Goal: Transaction & Acquisition: Obtain resource

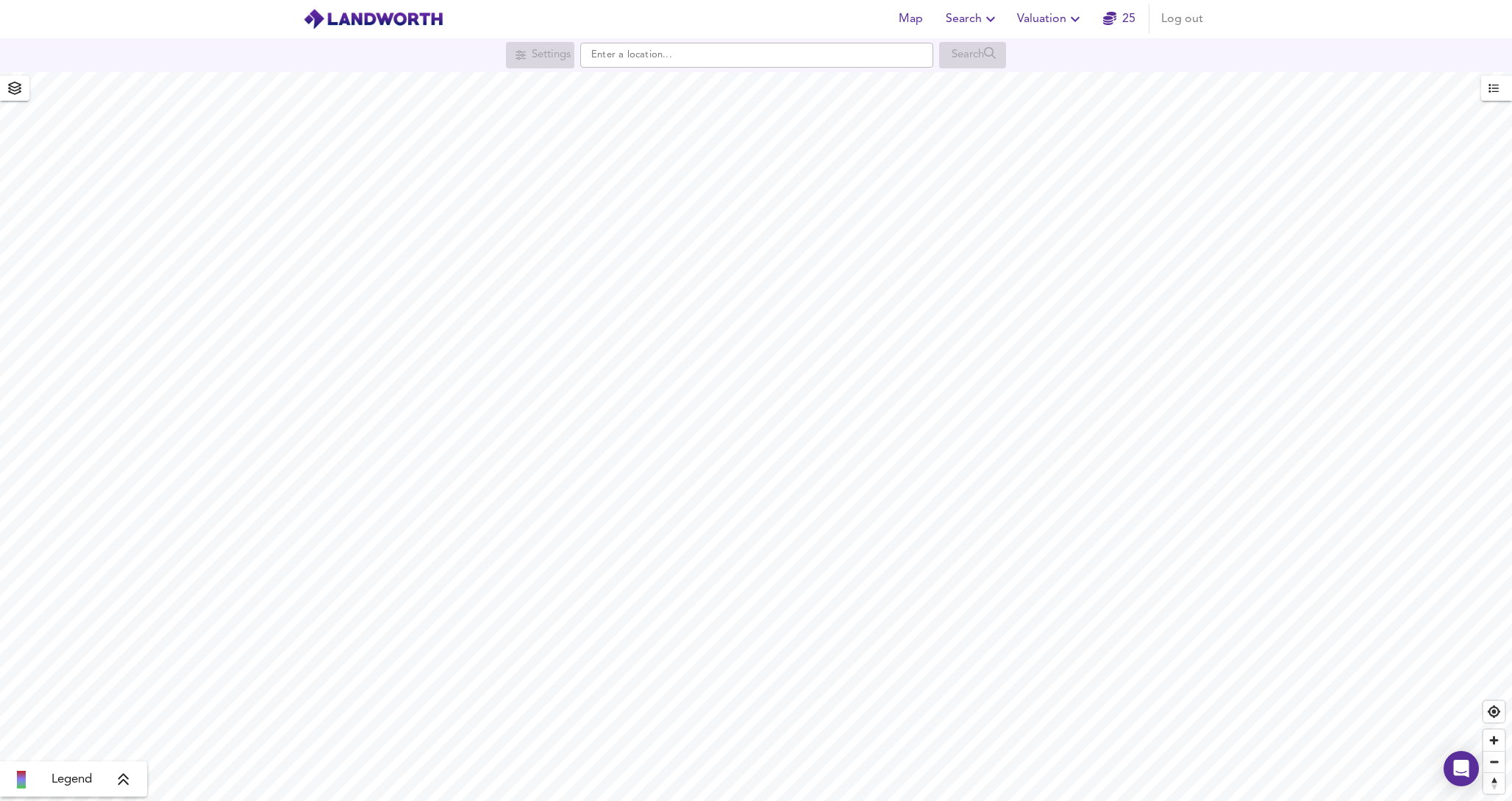
click at [1062, 27] on span "Valuation" at bounding box center [1050, 19] width 67 height 21
click at [1041, 58] on li "New Valuation Report" at bounding box center [1050, 53] width 176 height 27
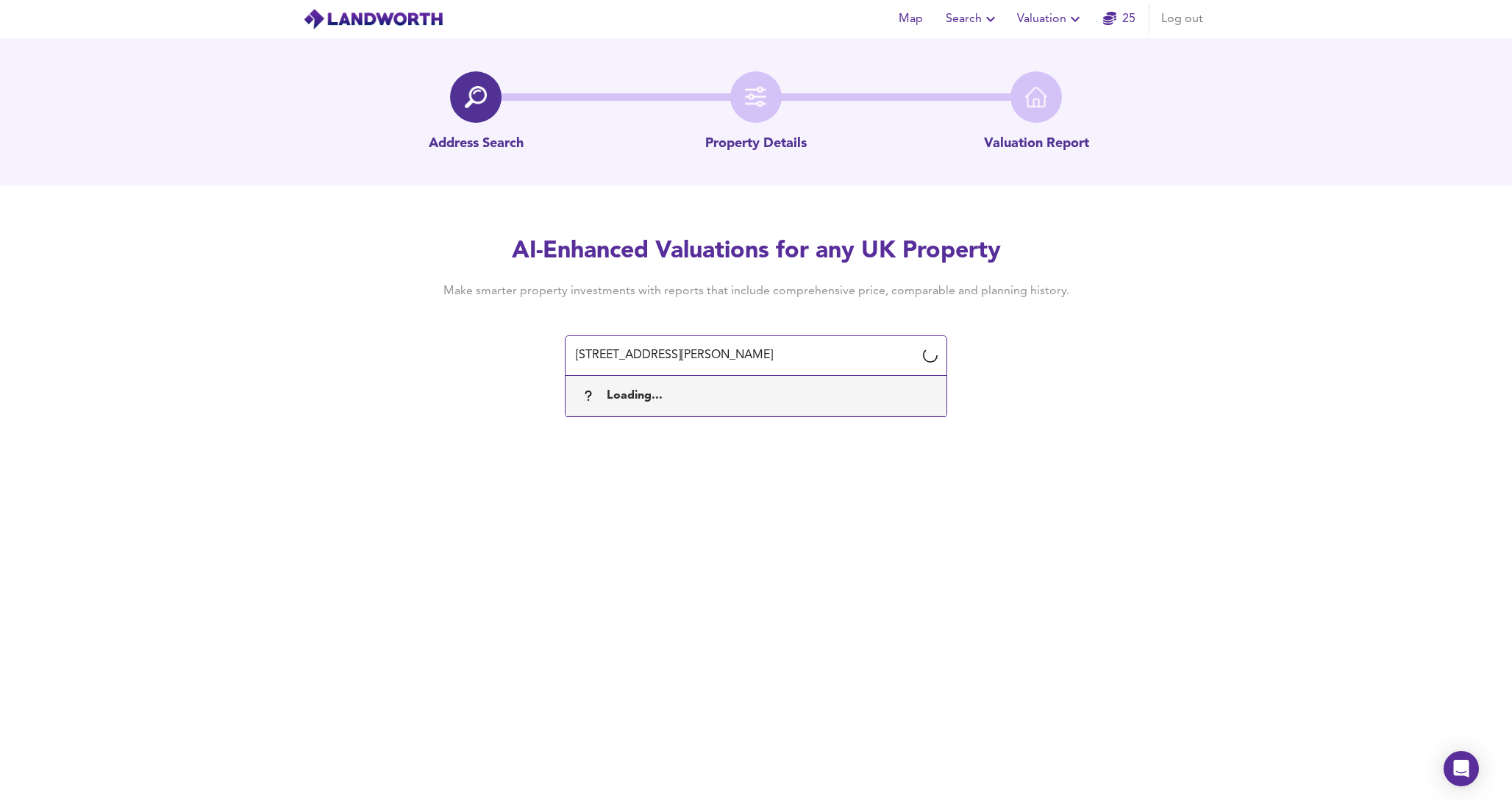
type input "[STREET_ADDRESS][PERSON_NAME]"
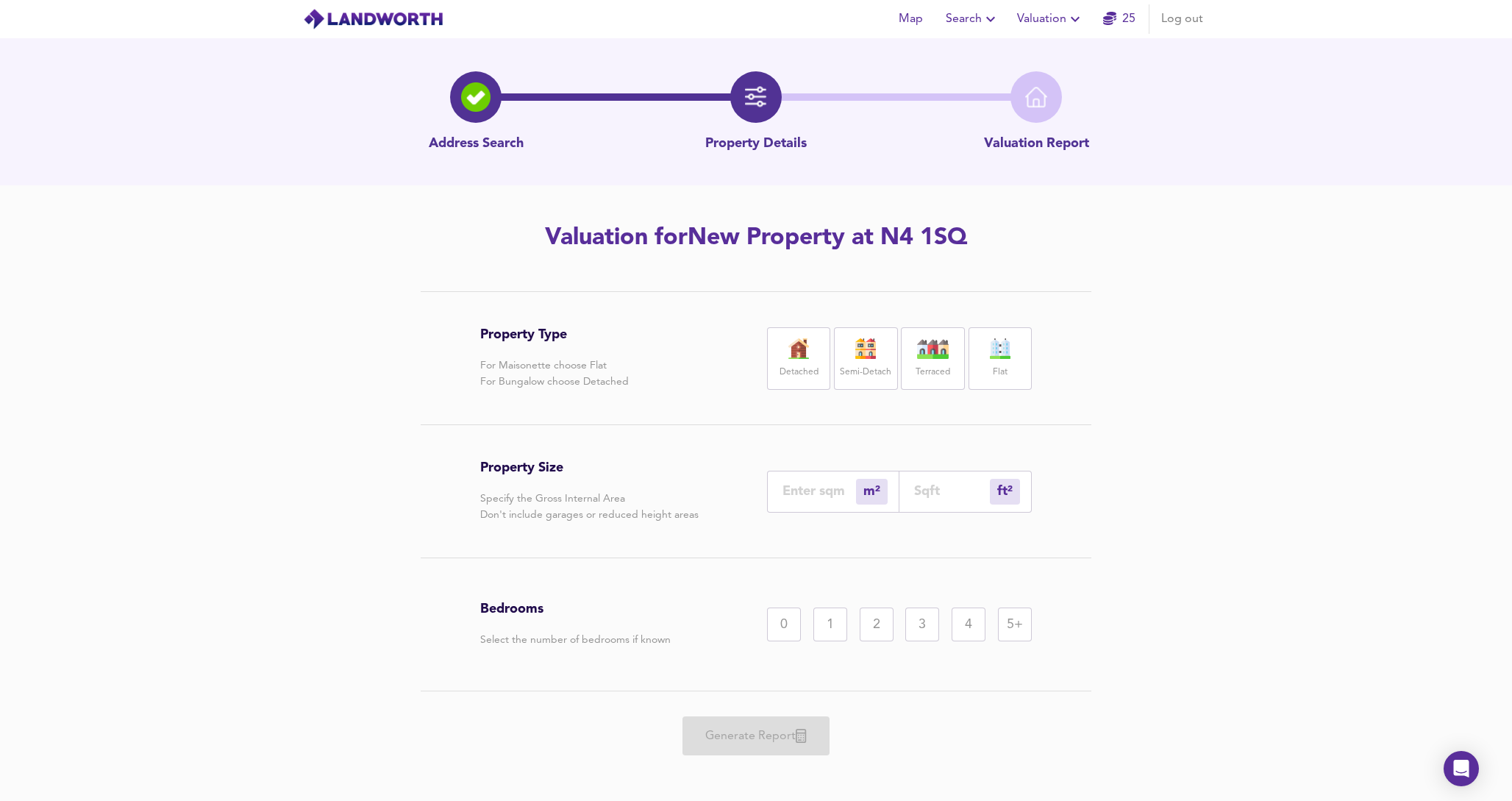
scroll to position [9, 0]
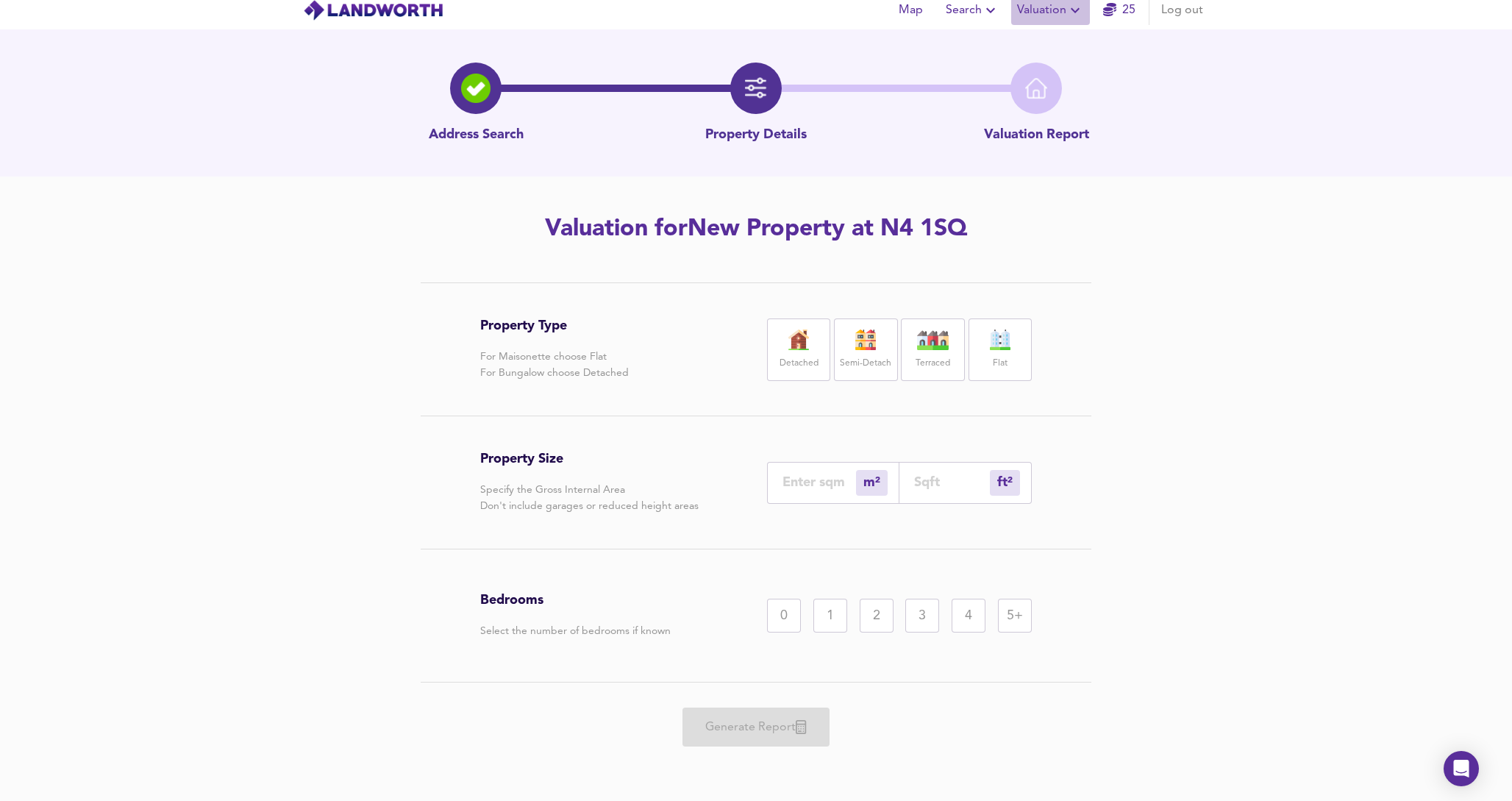
click at [1053, 2] on span "Valuation" at bounding box center [1050, 10] width 67 height 21
click at [1041, 57] on li "New Valuation Report" at bounding box center [1050, 53] width 176 height 27
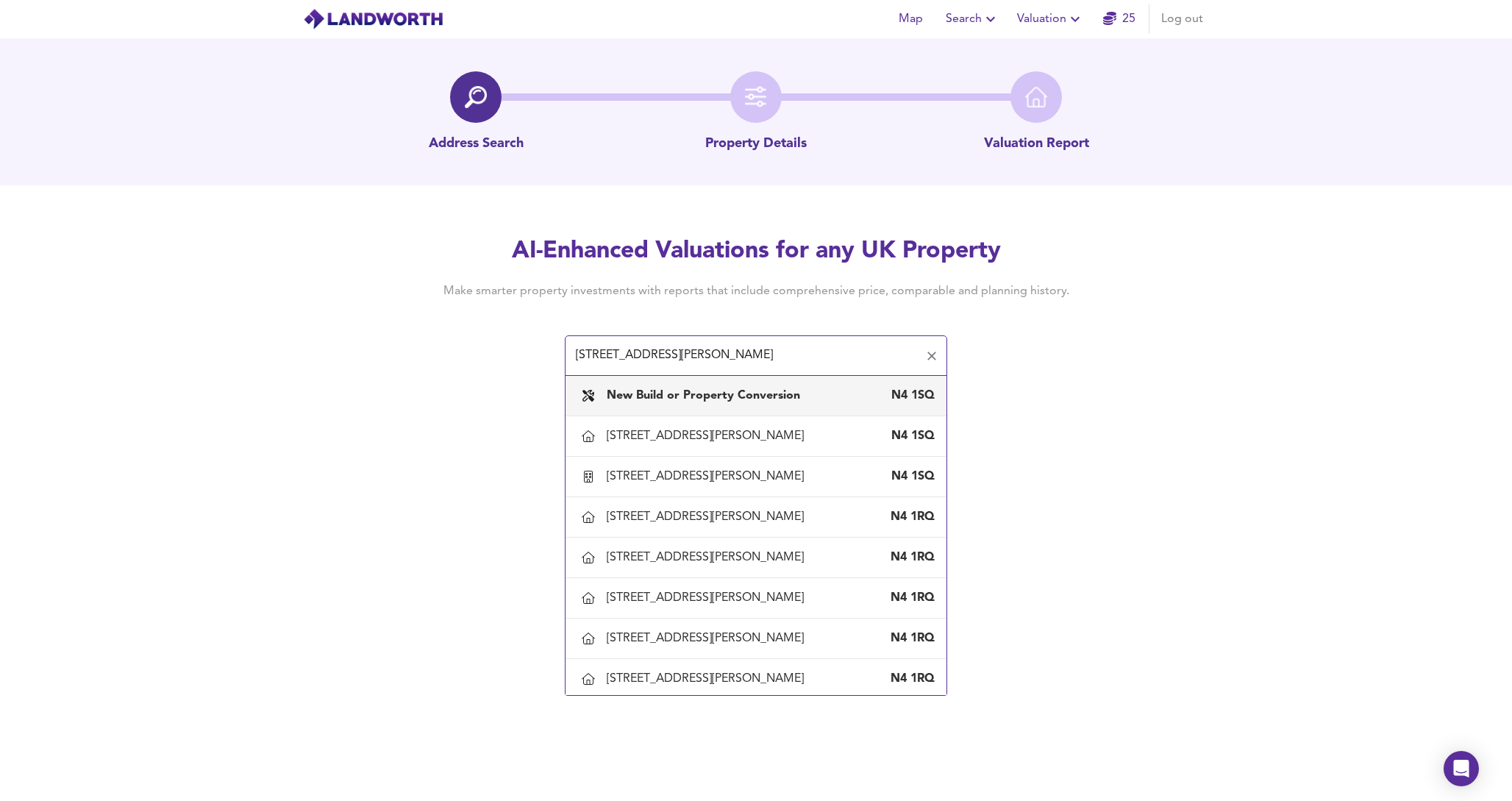
click at [593, 354] on input "22A Wightman Road, Haringey, London, N4 1SQ" at bounding box center [745, 355] width 347 height 28
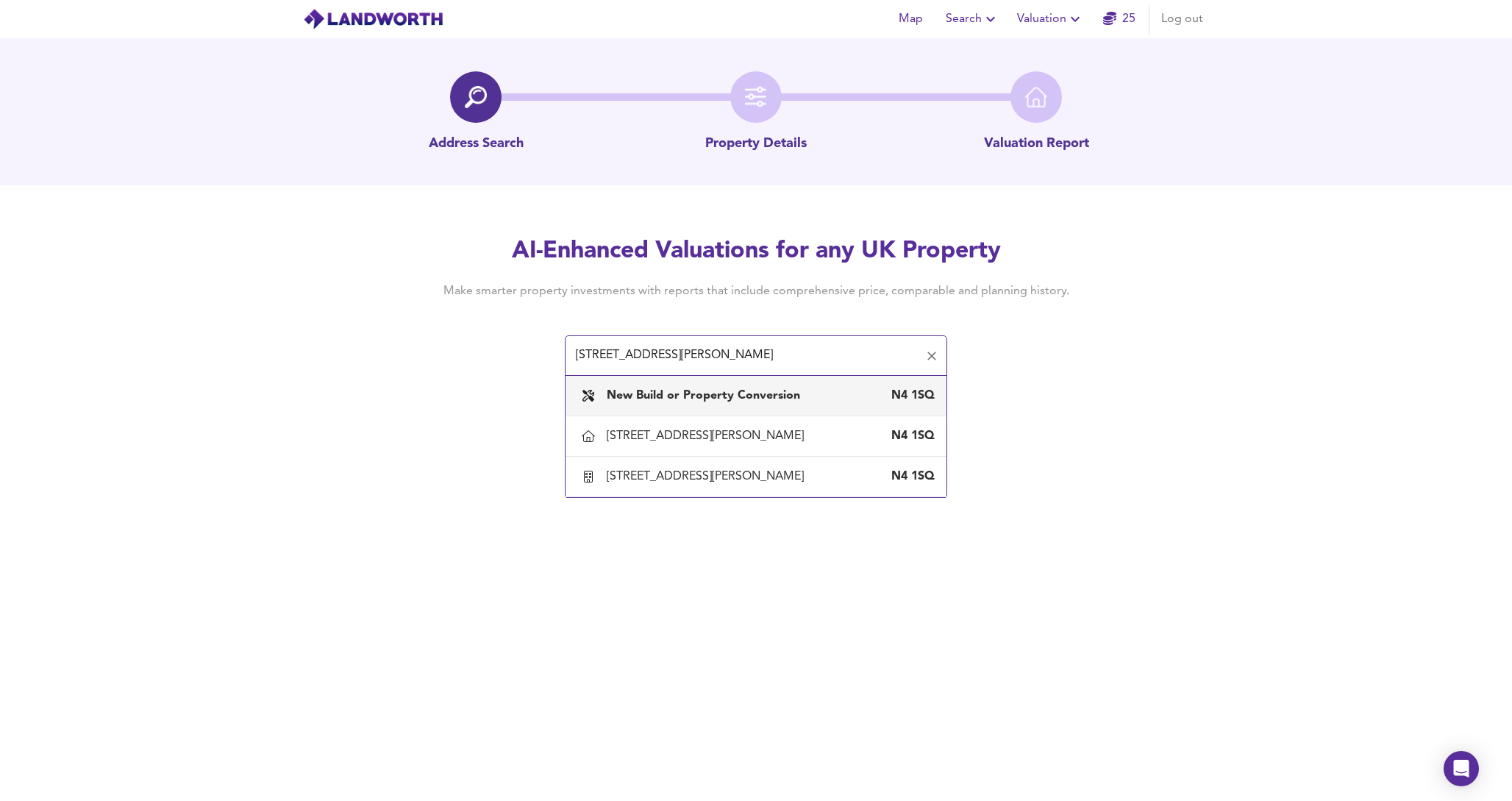
drag, startPoint x: 593, startPoint y: 355, endPoint x: 540, endPoint y: 348, distance: 53.5
click at [540, 348] on div "AI-Enhanced Valuations for any UK Property Make smarter property investments wi…" at bounding box center [756, 305] width 706 height 139
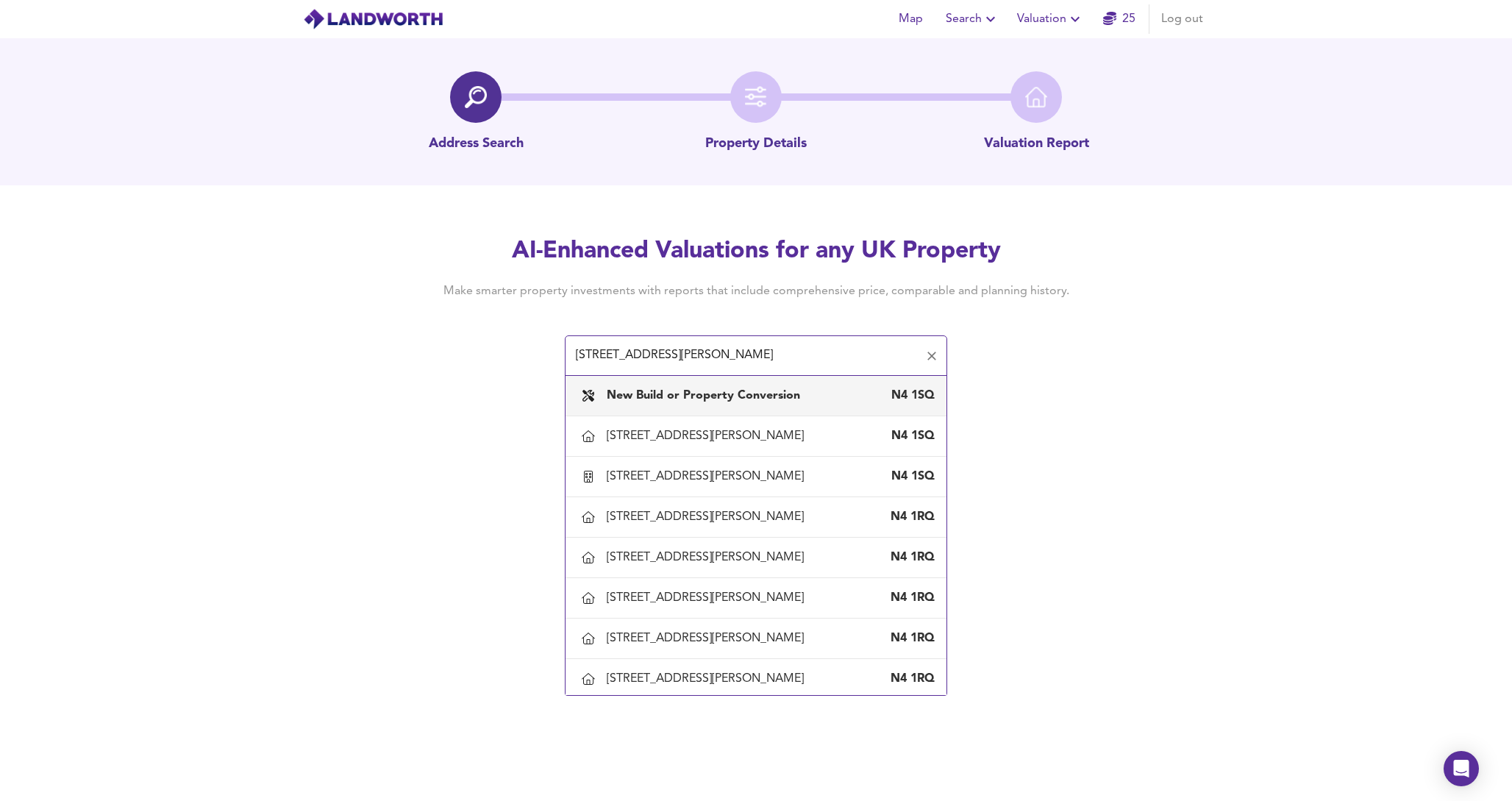
click at [599, 358] on input "22a Wightman Road, Haringey, London, N4 1SQ" at bounding box center [745, 355] width 347 height 28
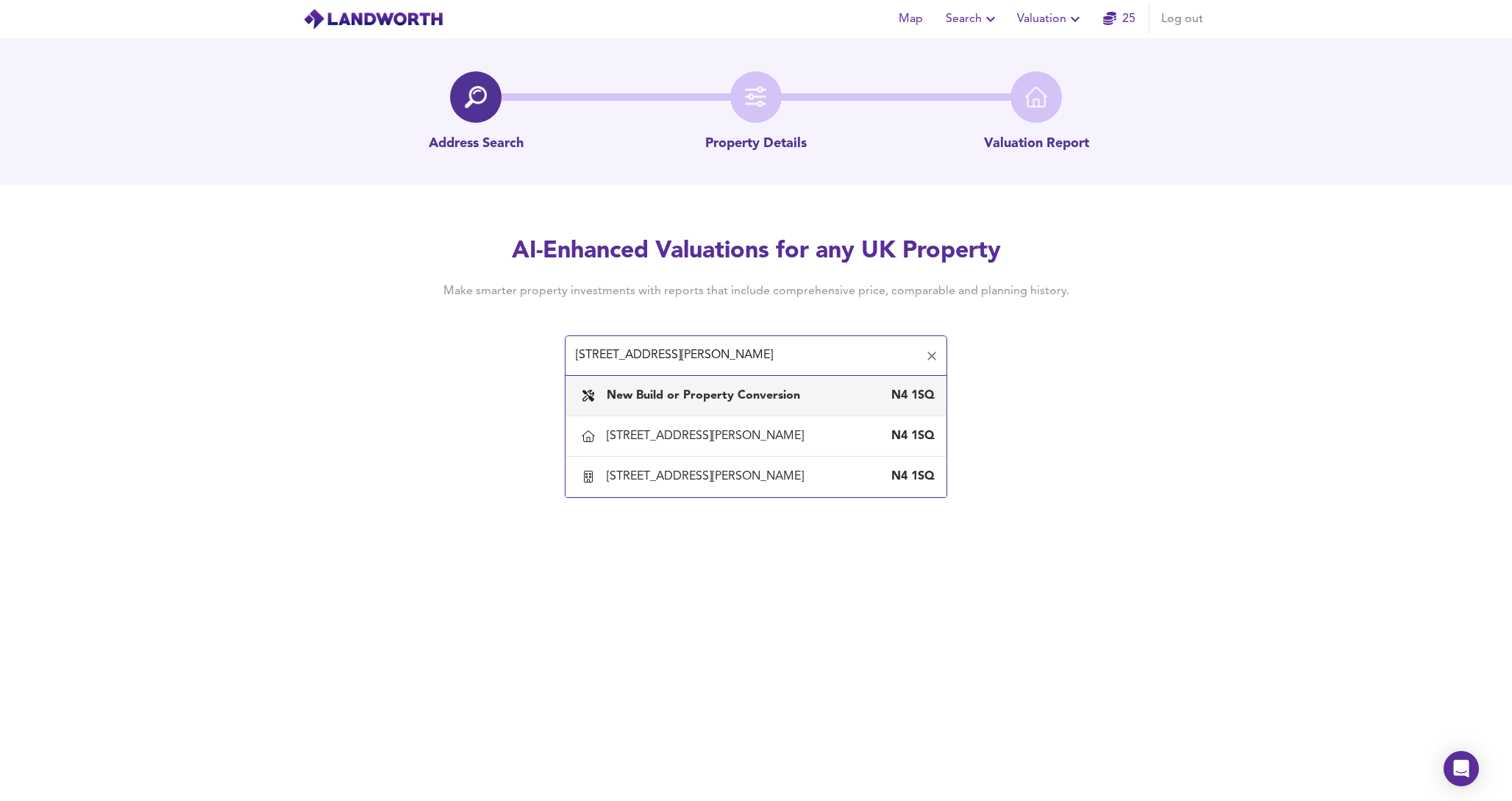
drag, startPoint x: 786, startPoint y: 360, endPoint x: 554, endPoint y: 297, distance: 240.4
click at [554, 297] on div "AI-Enhanced Valuations for any UK Property Make smarter property investments wi…" at bounding box center [756, 305] width 706 height 139
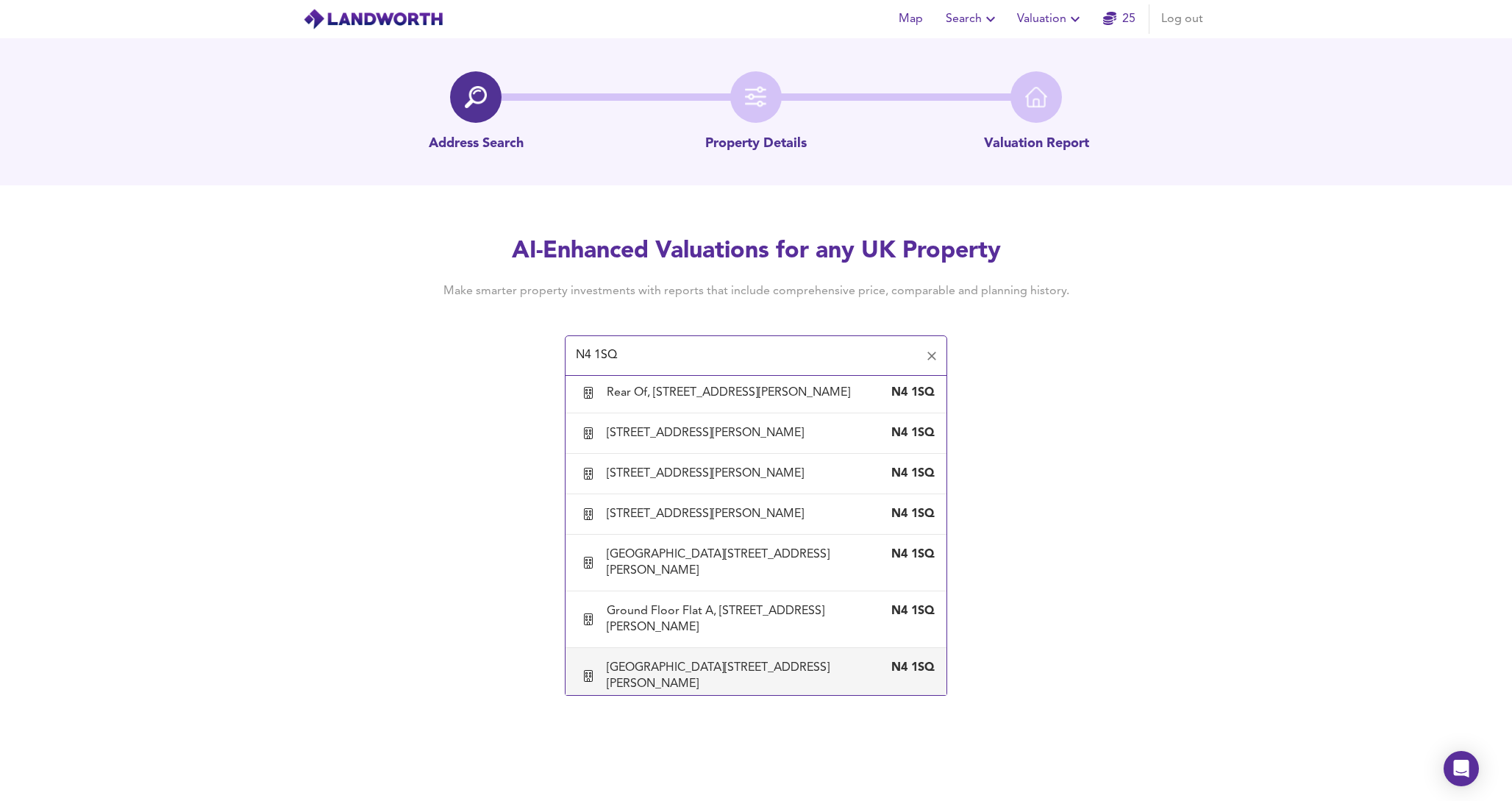
scroll to position [676, 0]
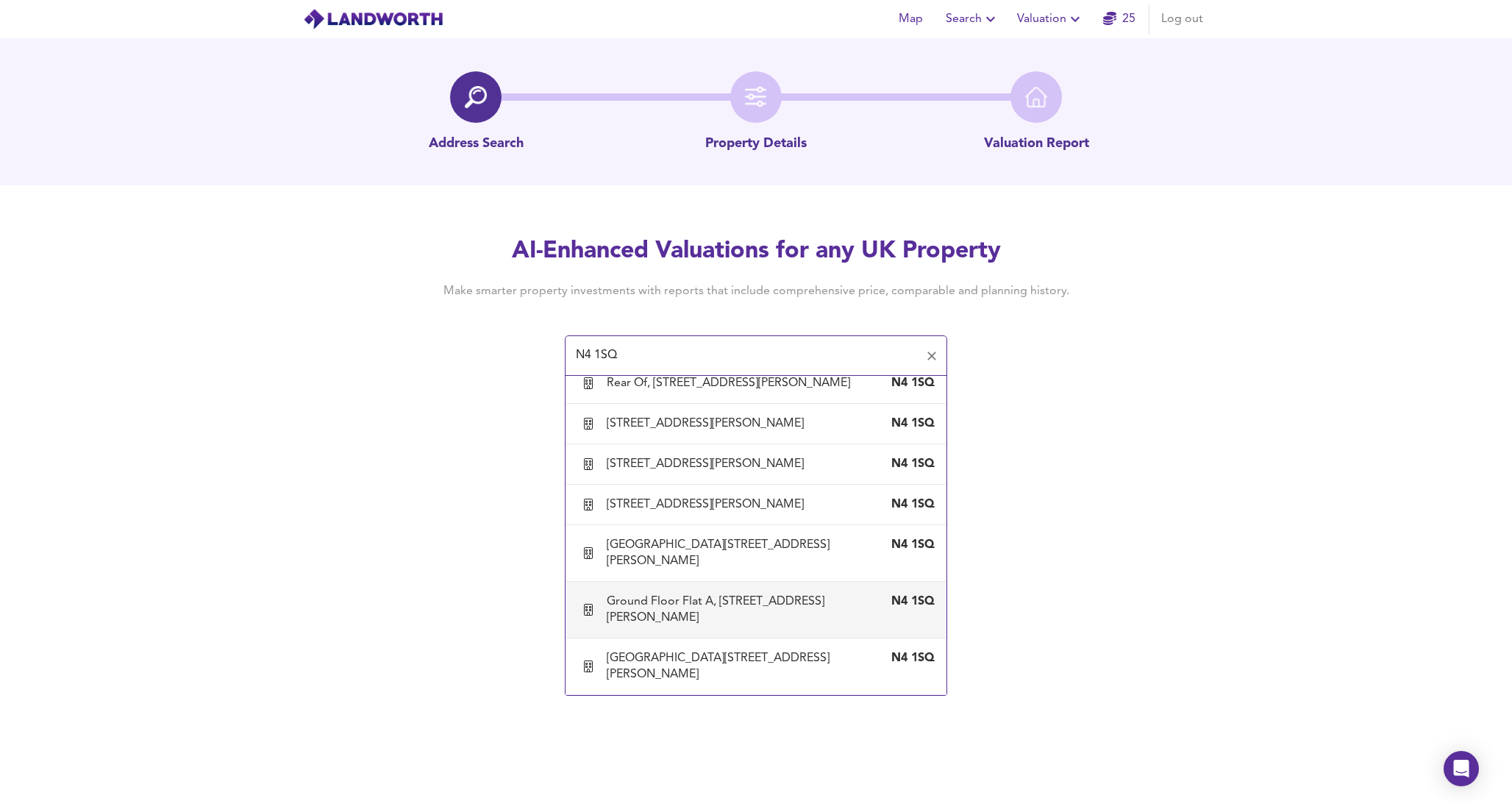
click at [746, 606] on div "Ground Floor Flat A, 22 Wightman Road, London, Haringey" at bounding box center [740, 609] width 269 height 32
type input "Ground Floor Flat A, 22 Wightman Road, London, Haringey"
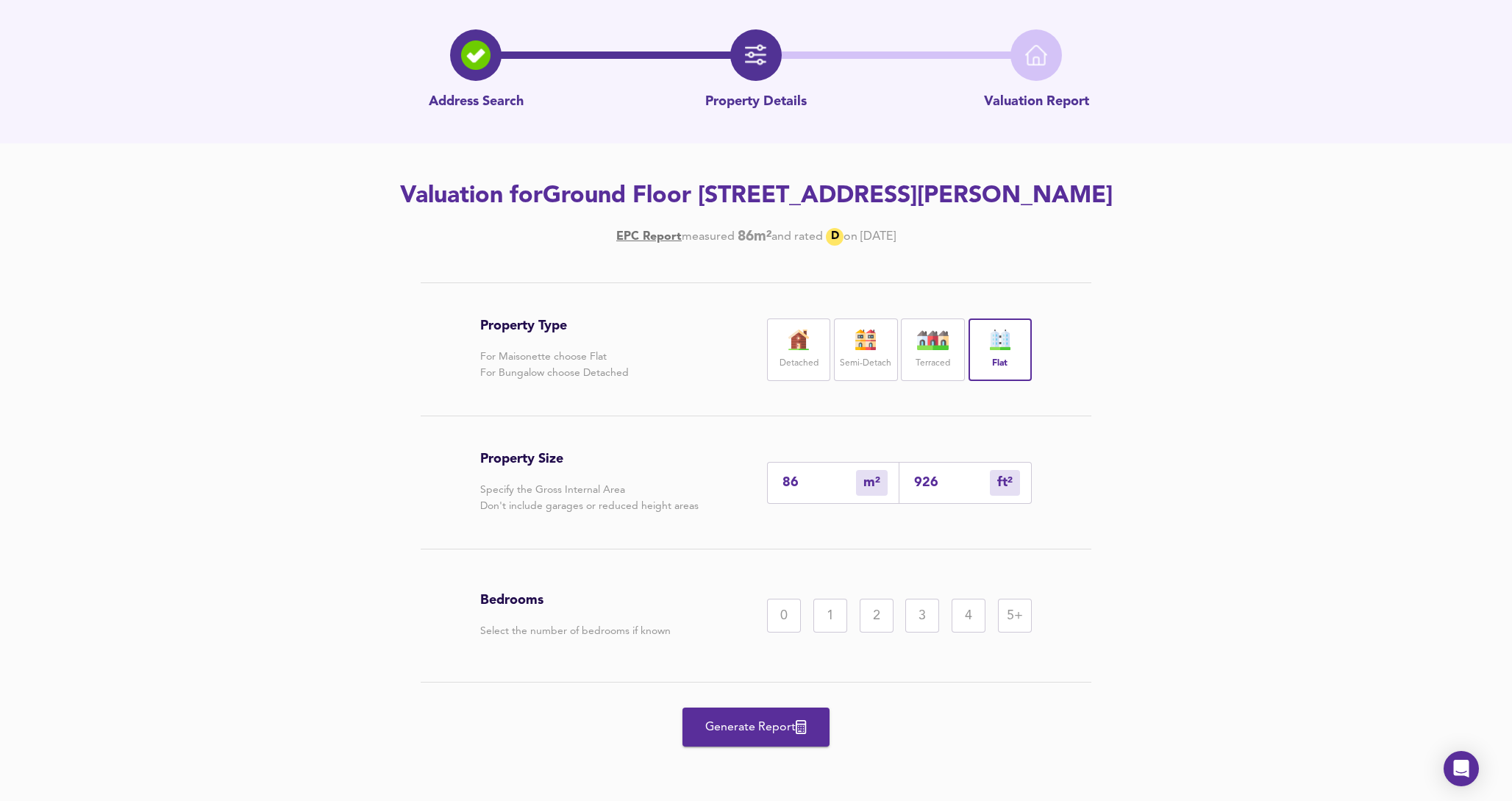
scroll to position [48, 0]
click at [929, 490] on input "926" at bounding box center [951, 482] width 76 height 15
type input "9"
type input "96"
type input "87"
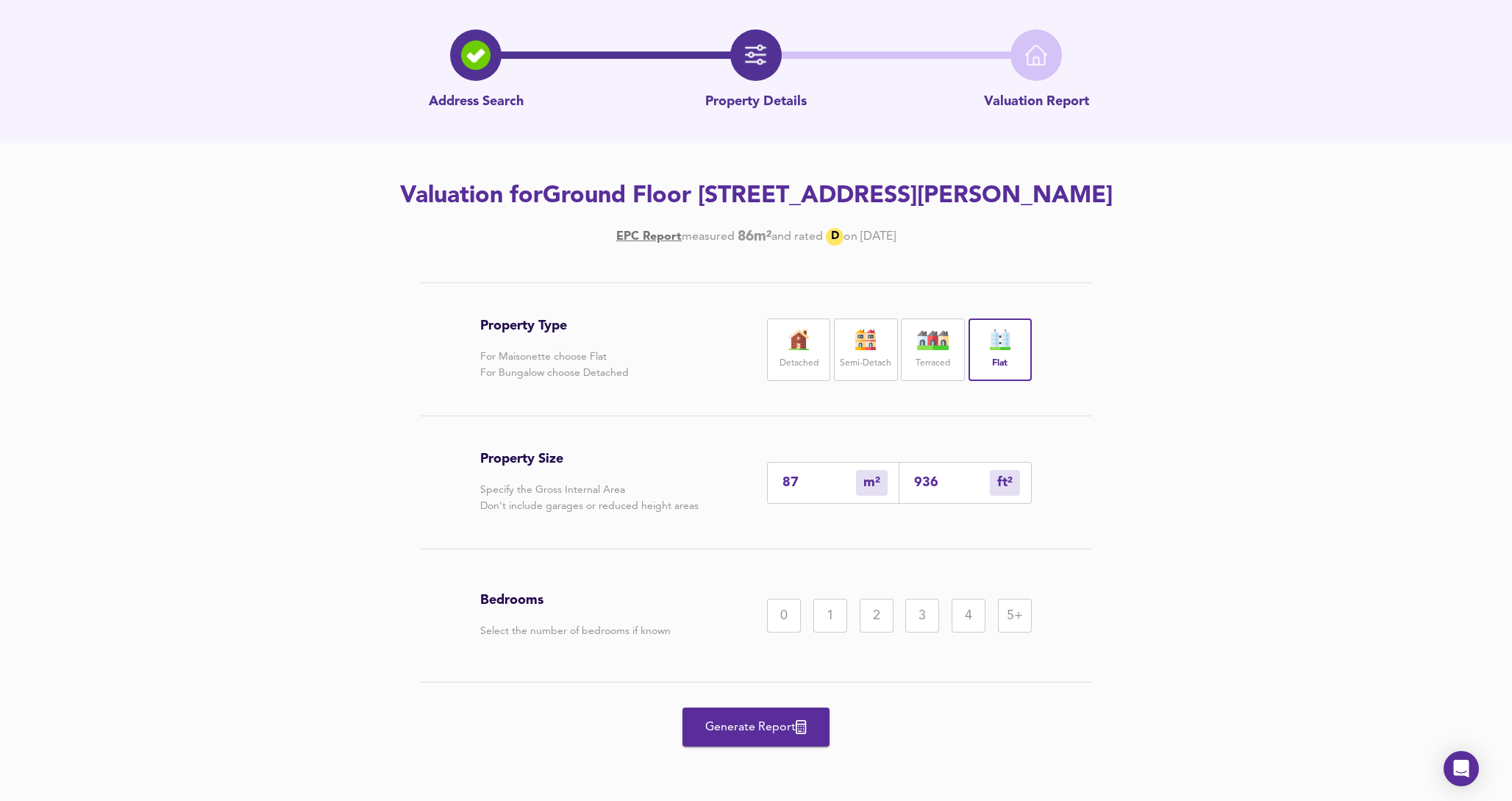
type input "936"
click at [1057, 549] on hr at bounding box center [756, 548] width 671 height 1
click at [890, 632] on div "2" at bounding box center [876, 615] width 34 height 34
click at [750, 724] on span "Generate Report" at bounding box center [756, 727] width 118 height 21
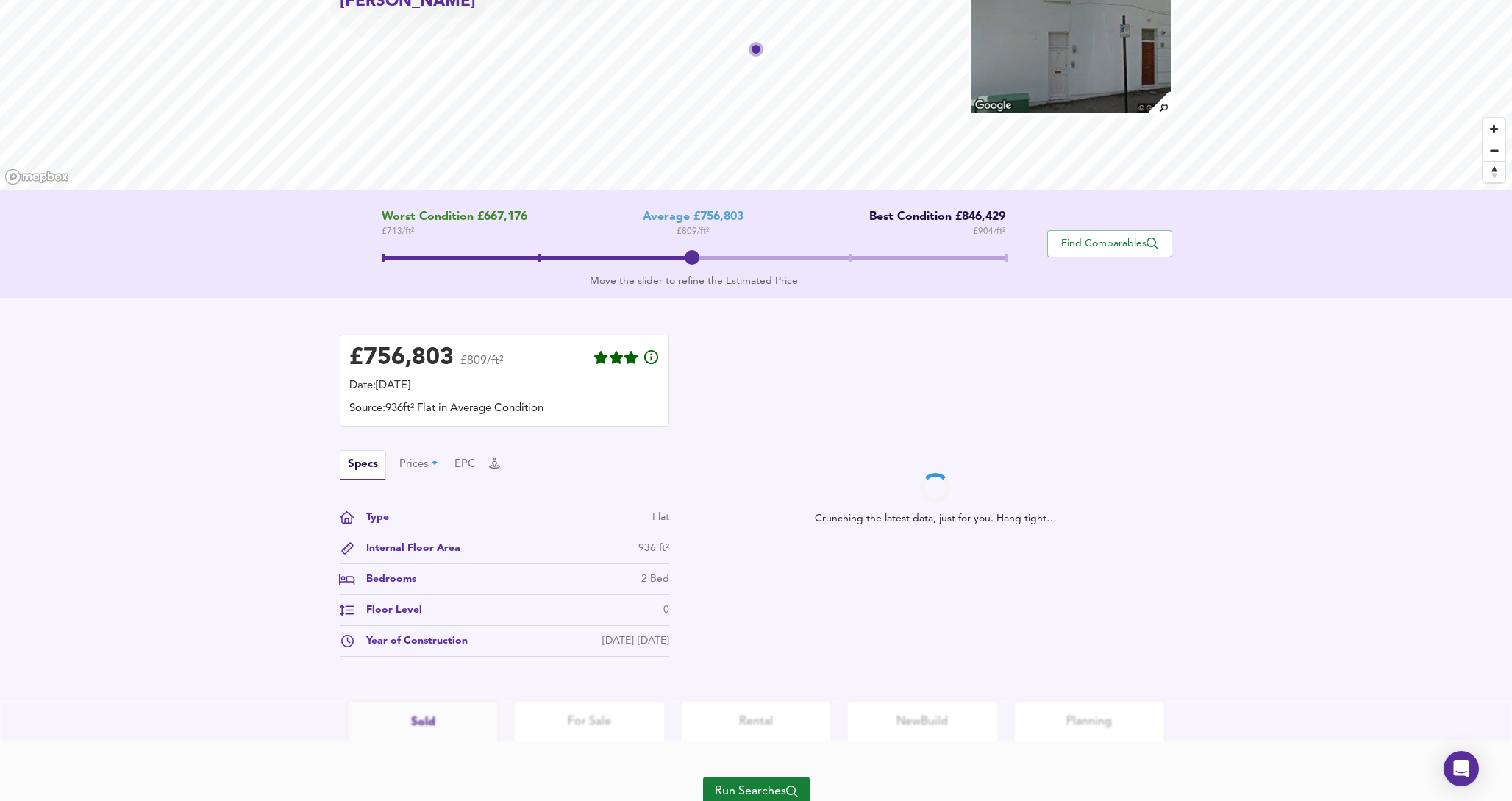
scroll to position [115, 0]
drag, startPoint x: 505, startPoint y: 361, endPoint x: 269, endPoint y: 330, distance: 238.0
click at [269, 330] on div "£ 756,803 £809/ft² Date: 17 September 2025 Source: 936ft² Flat in Average Condi…" at bounding box center [756, 498] width 1512 height 403
click at [753, 522] on div "Crunching the latest data, just for you. Hang tight…" at bounding box center [935, 498] width 473 height 330
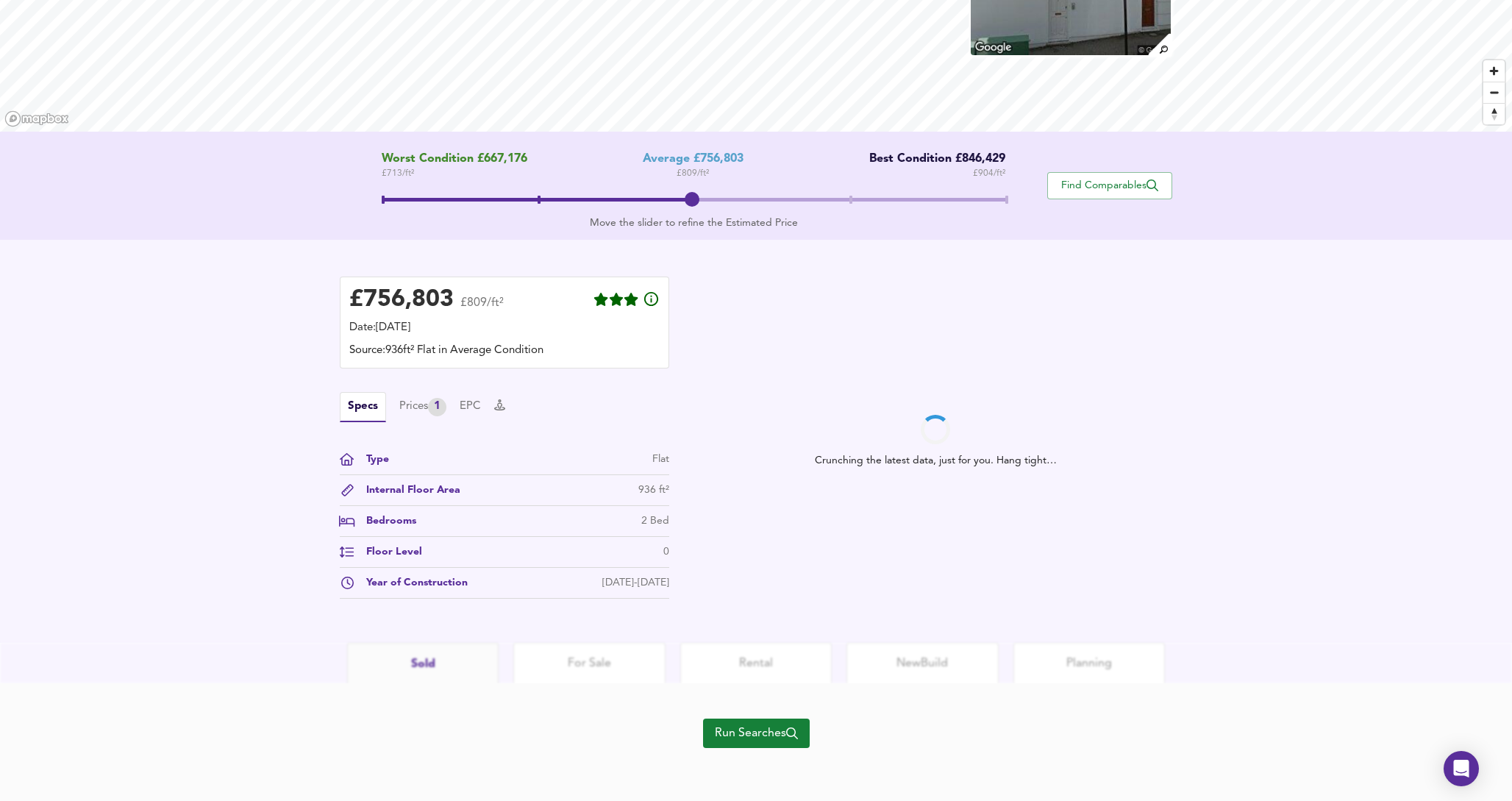
click at [765, 741] on span "Run Searches" at bounding box center [756, 732] width 83 height 21
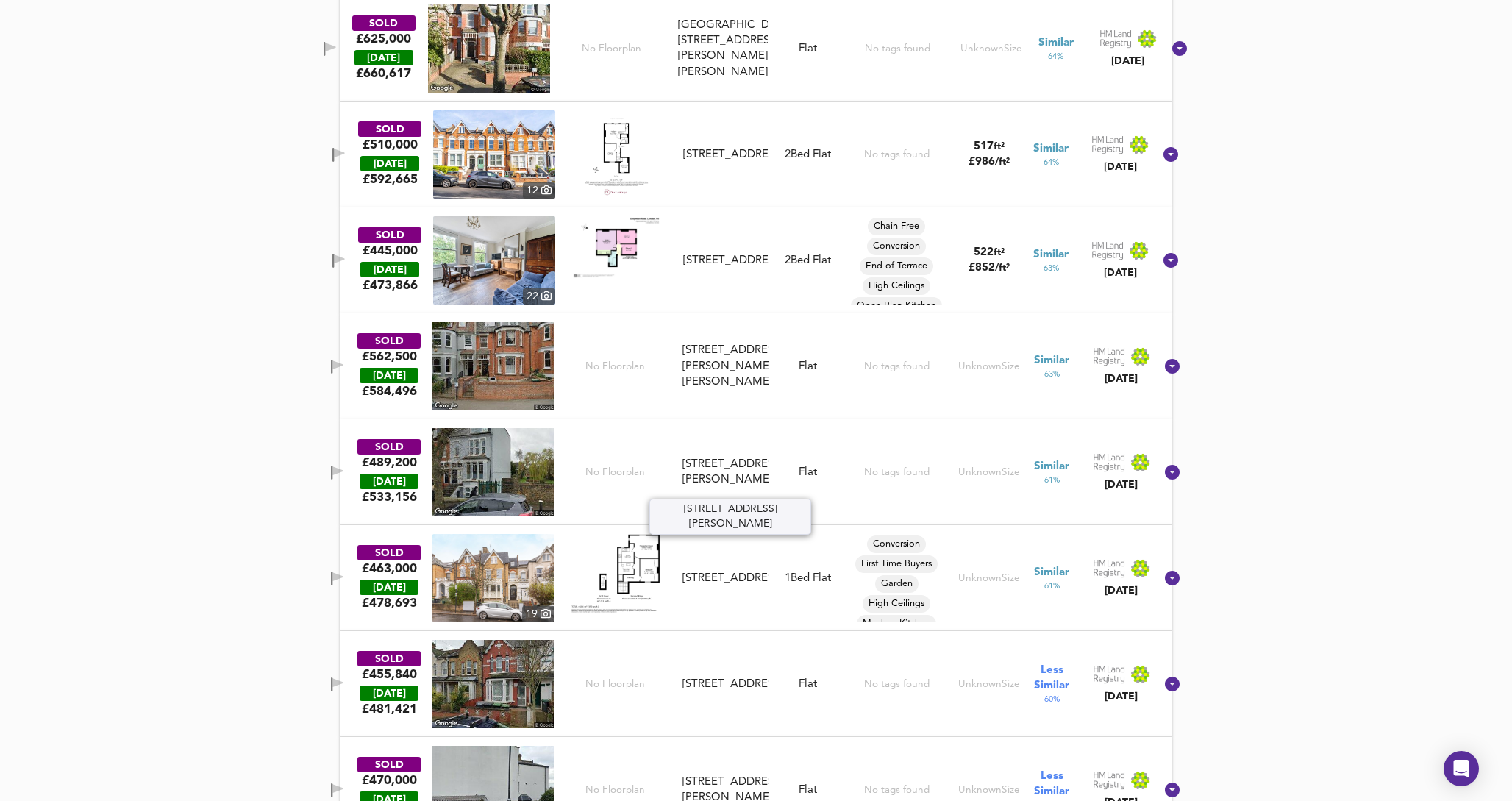
scroll to position [2918, 0]
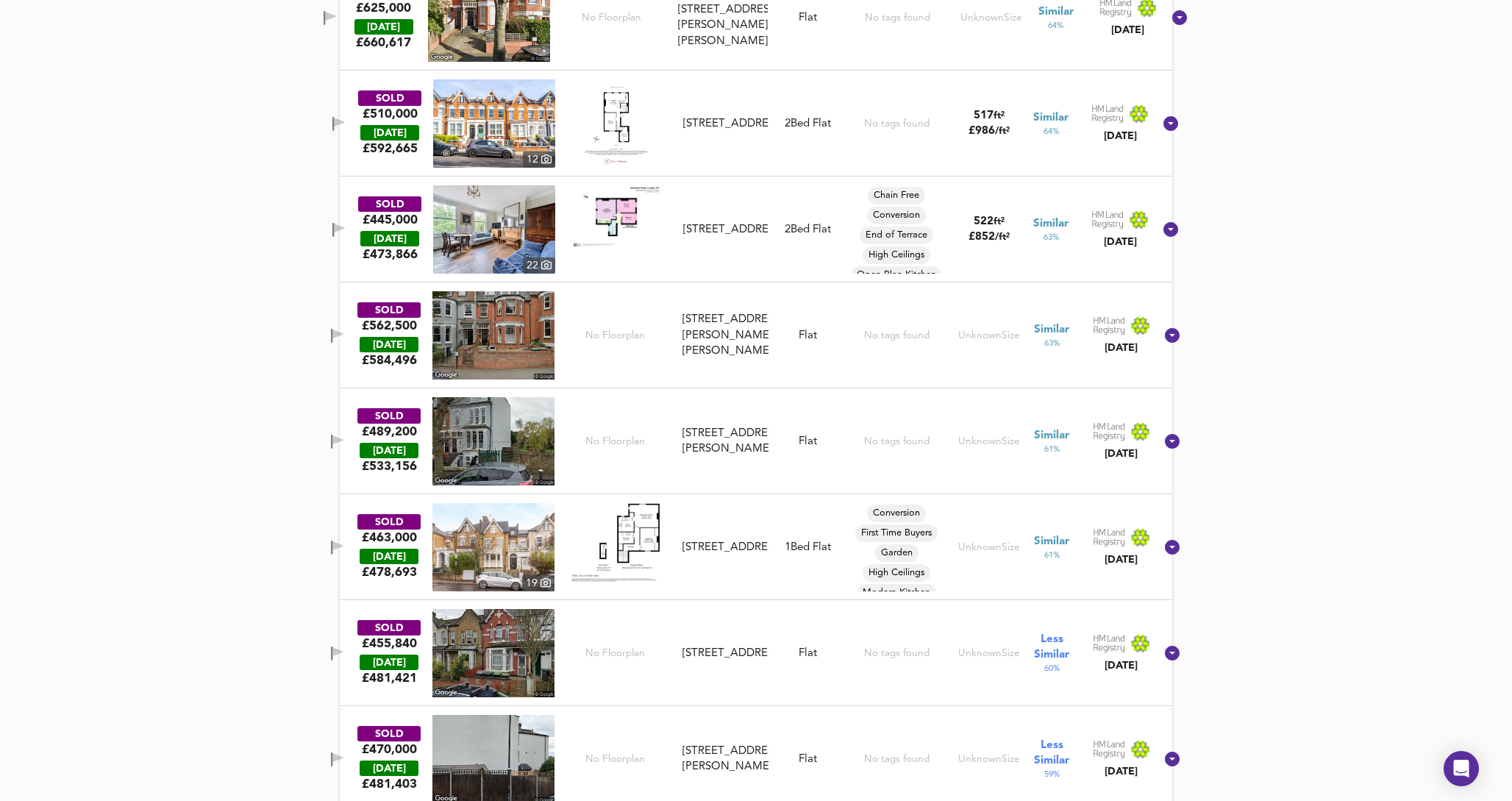
click at [536, 233] on img at bounding box center [494, 229] width 122 height 88
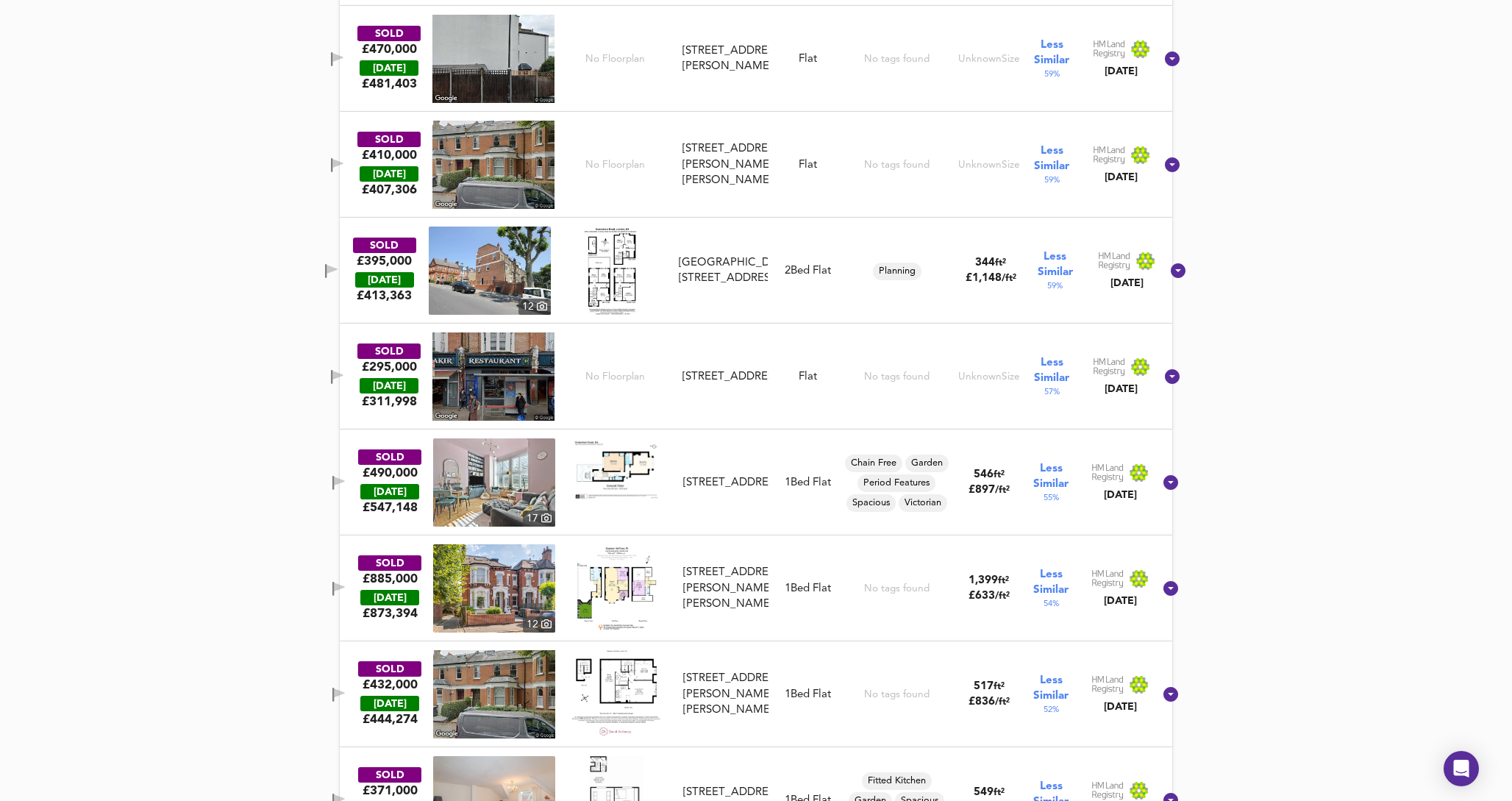
scroll to position [3620, 0]
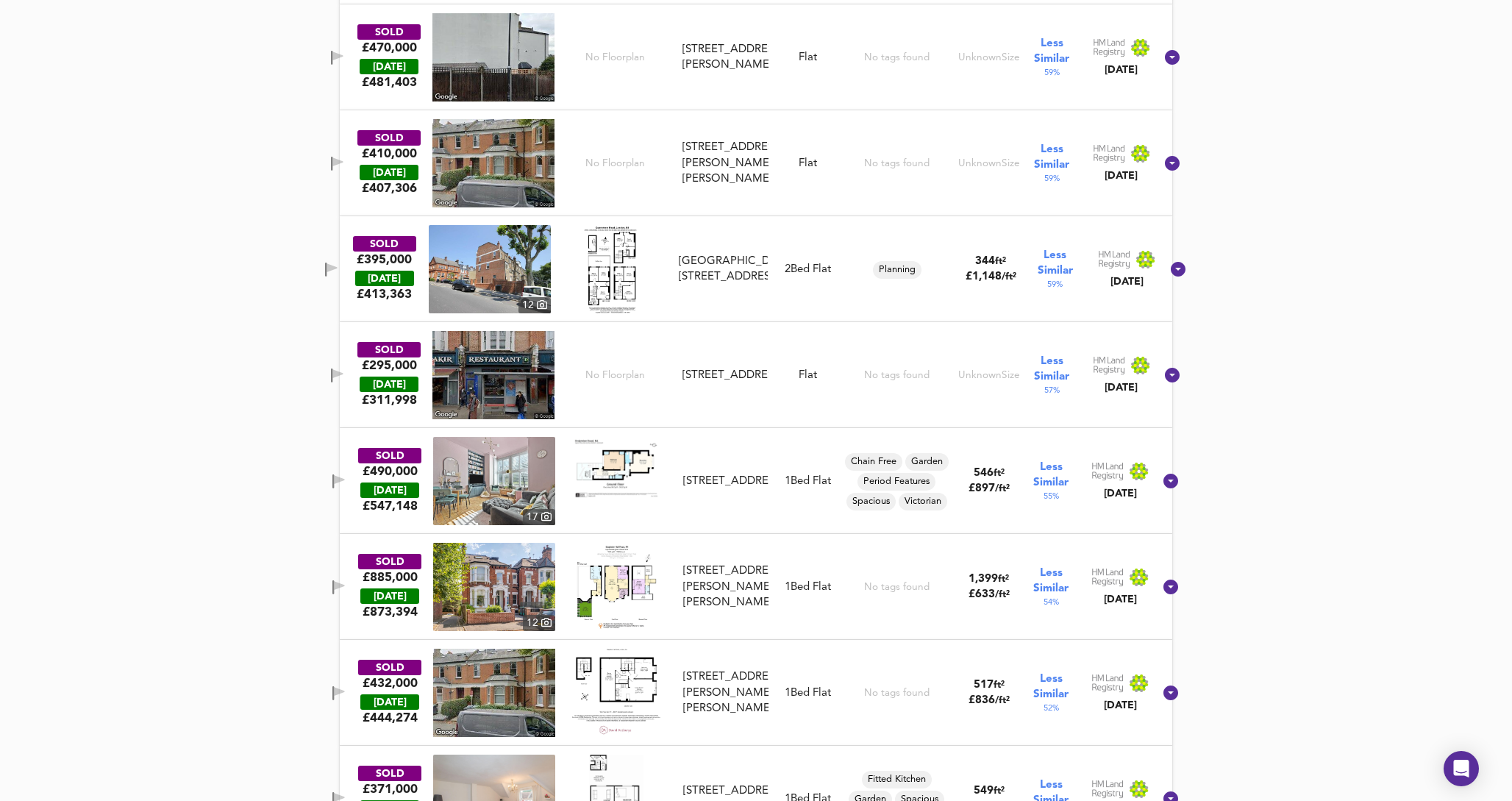
click at [526, 279] on img at bounding box center [489, 269] width 122 height 88
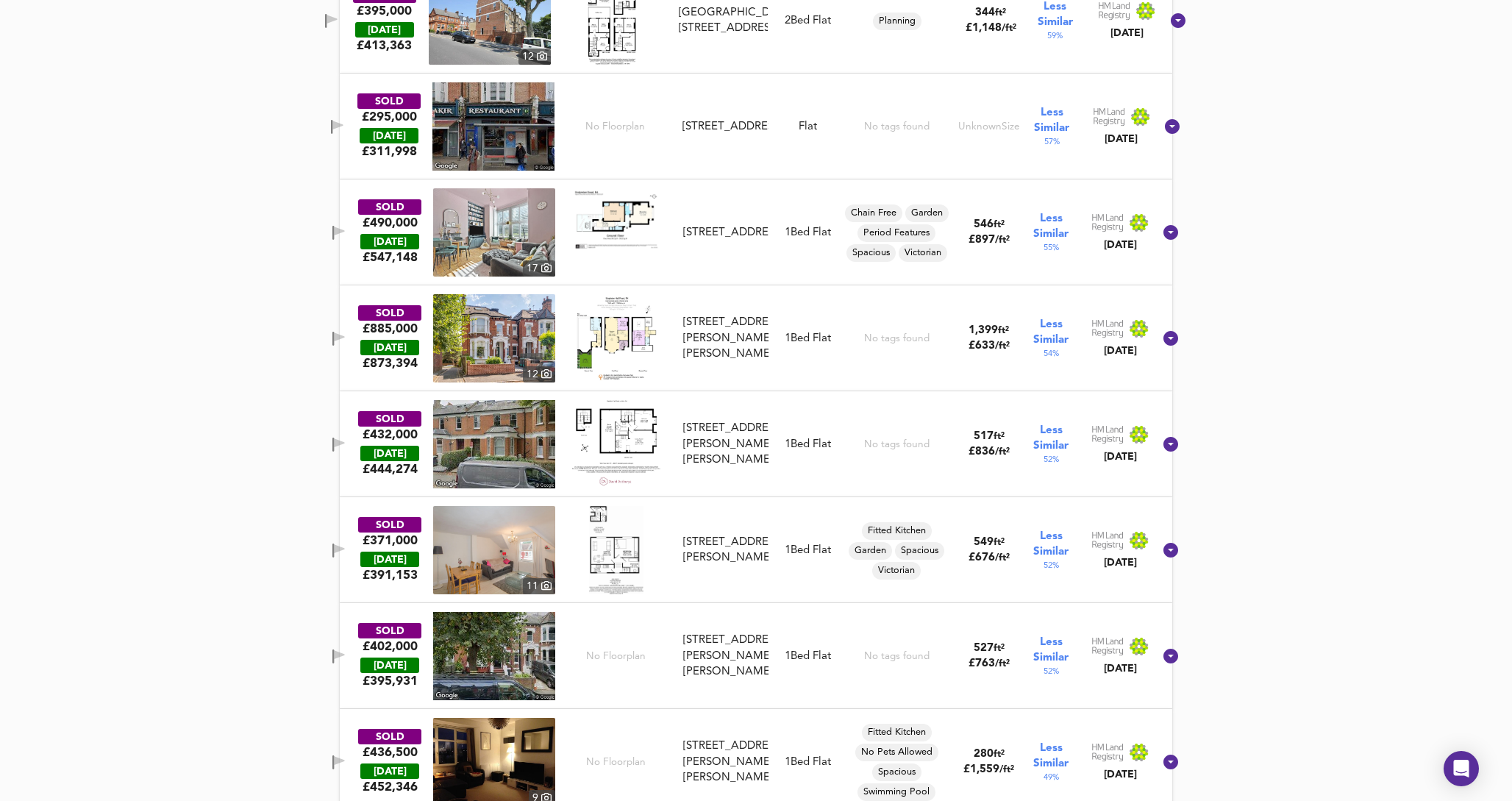
scroll to position [3890, 0]
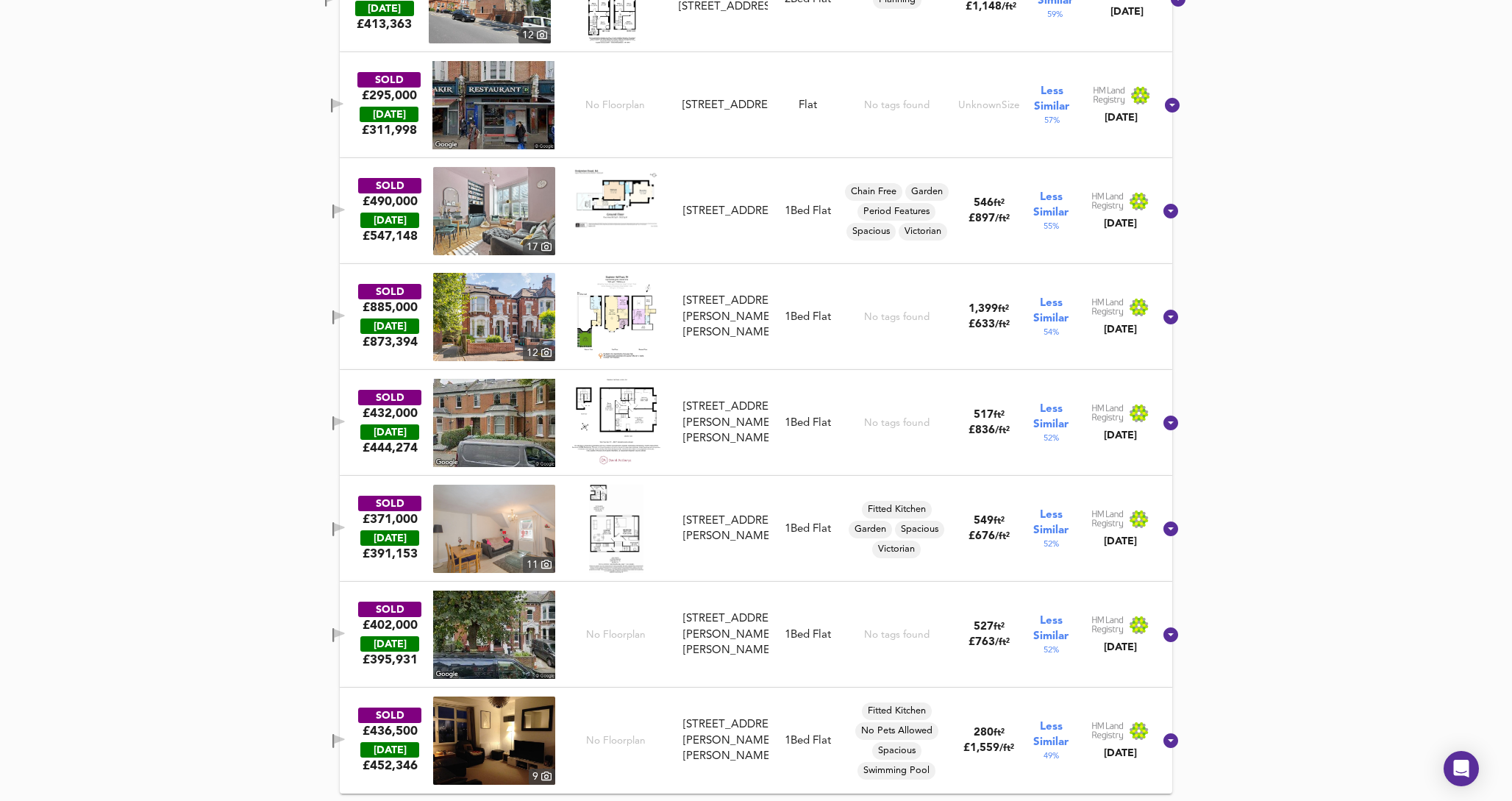
click at [626, 527] on img at bounding box center [615, 529] width 54 height 88
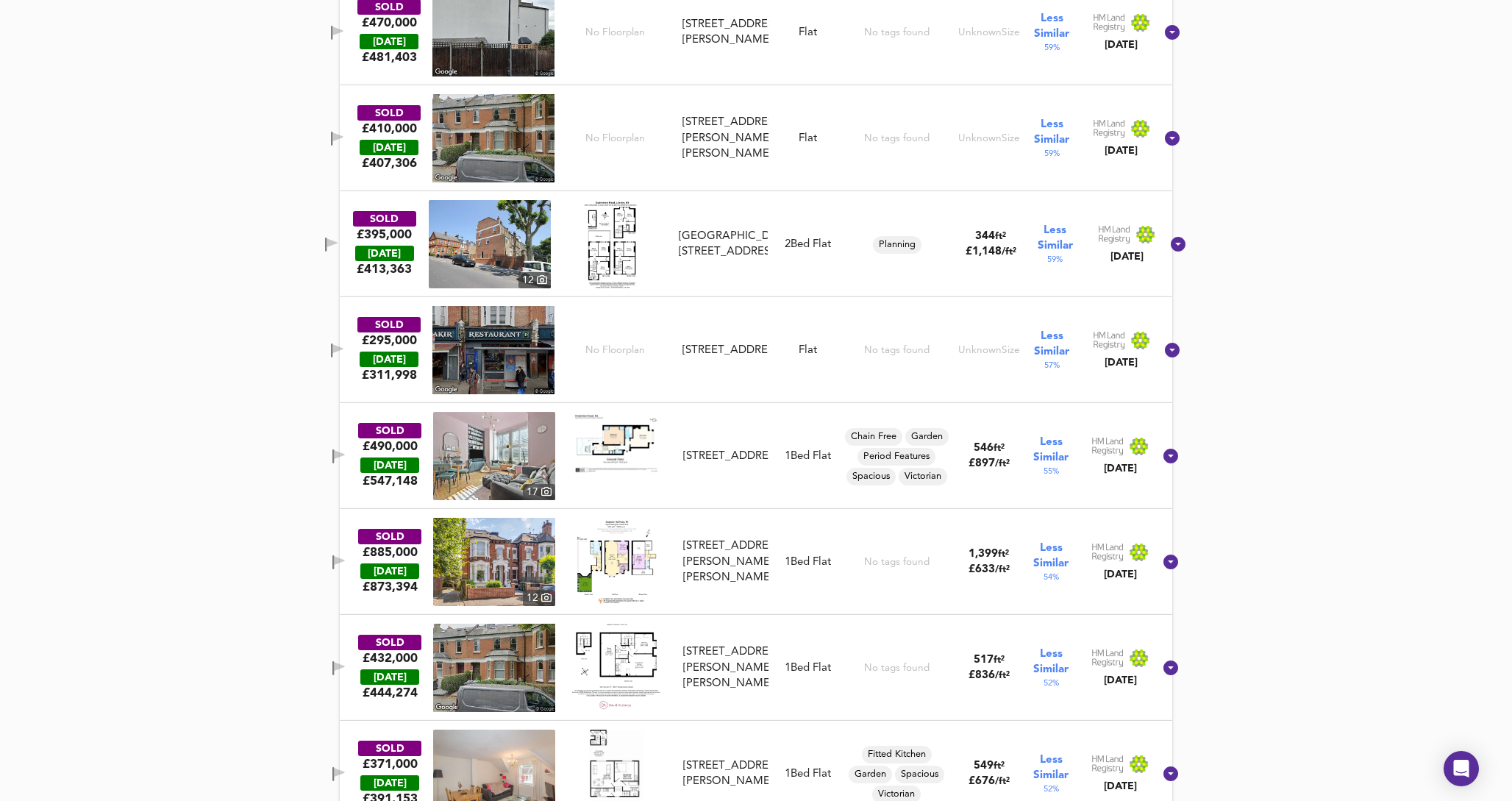
scroll to position [3635, 0]
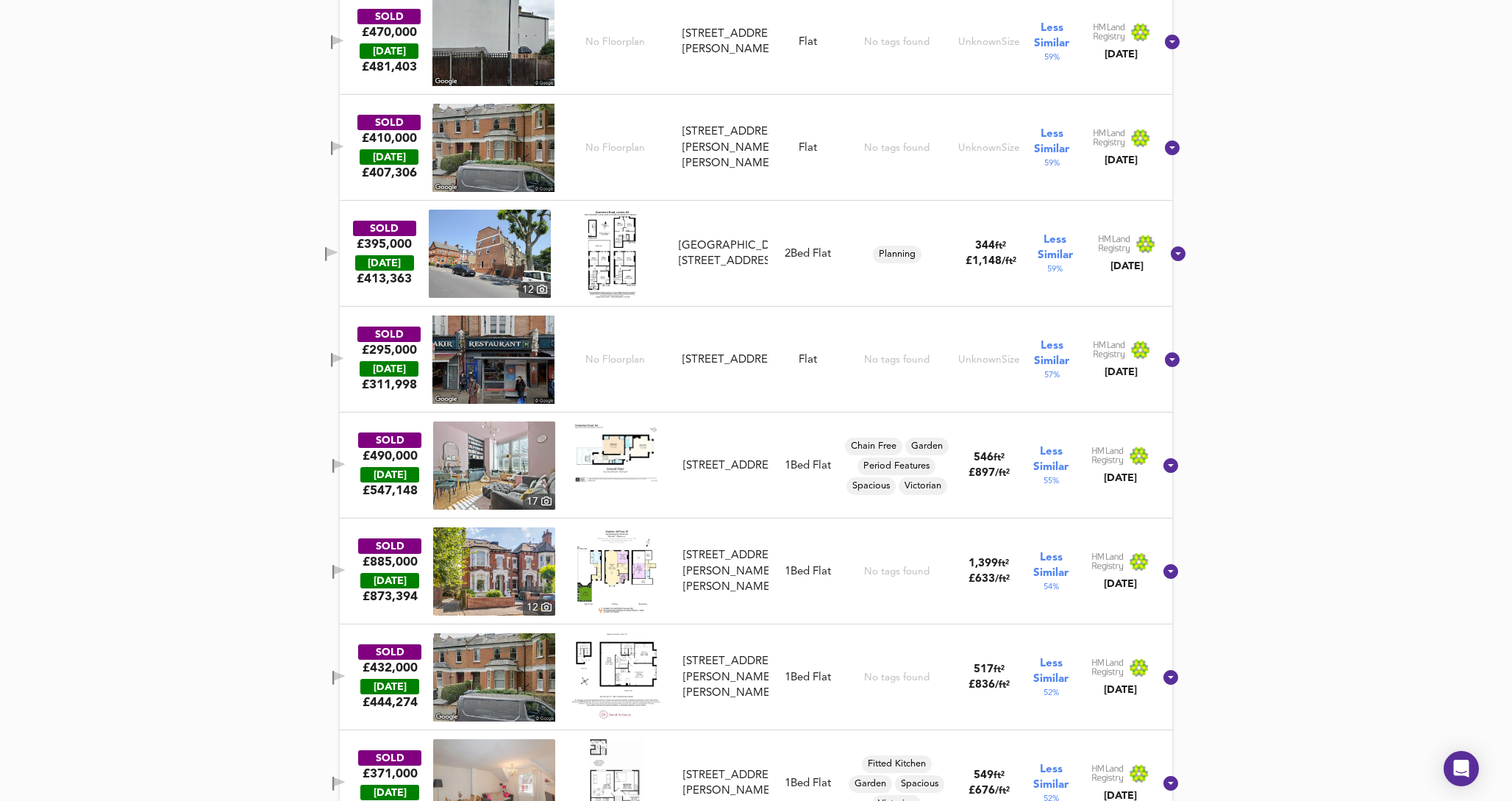
click at [630, 255] on img at bounding box center [612, 254] width 61 height 88
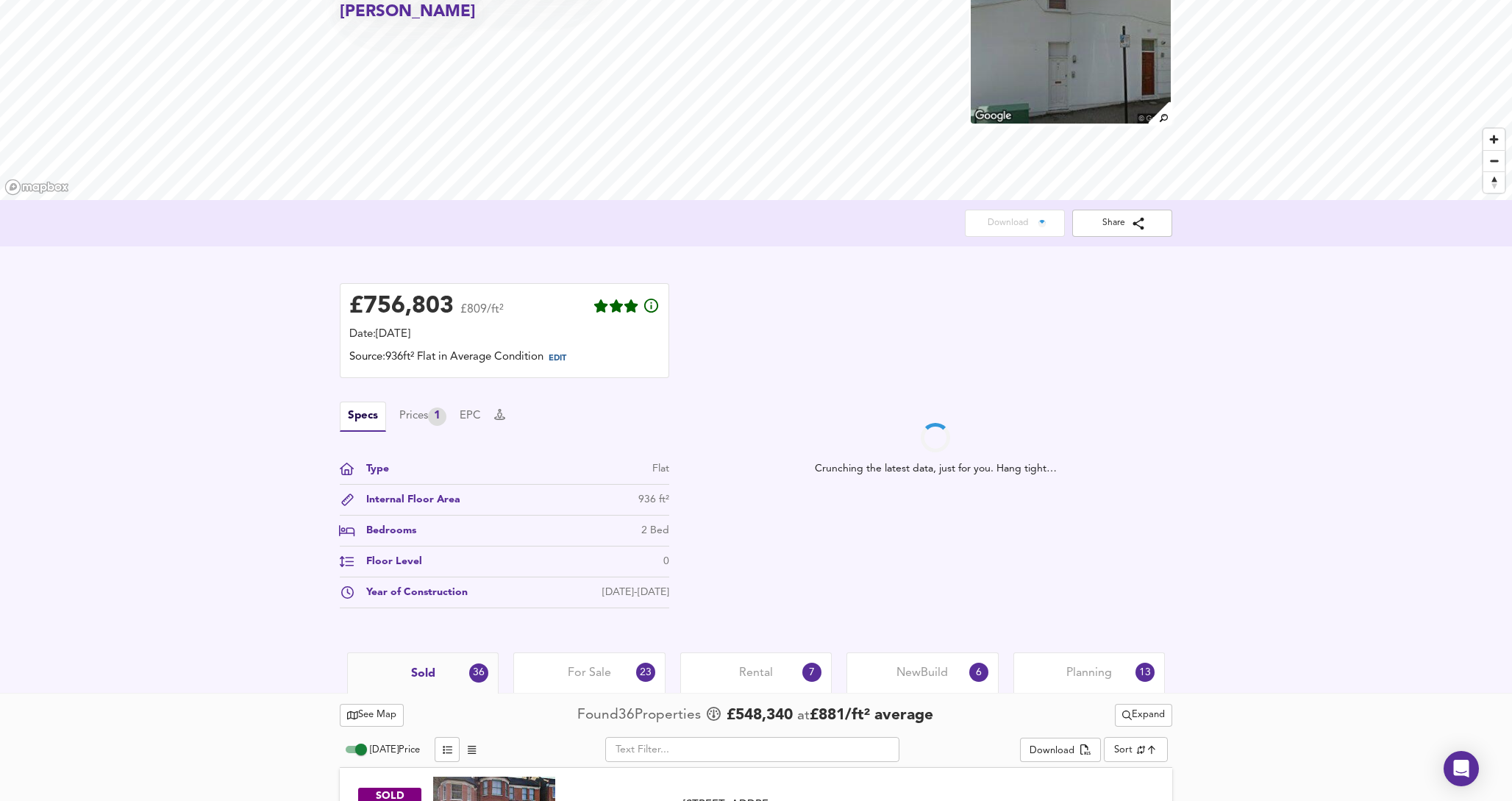
scroll to position [127, 0]
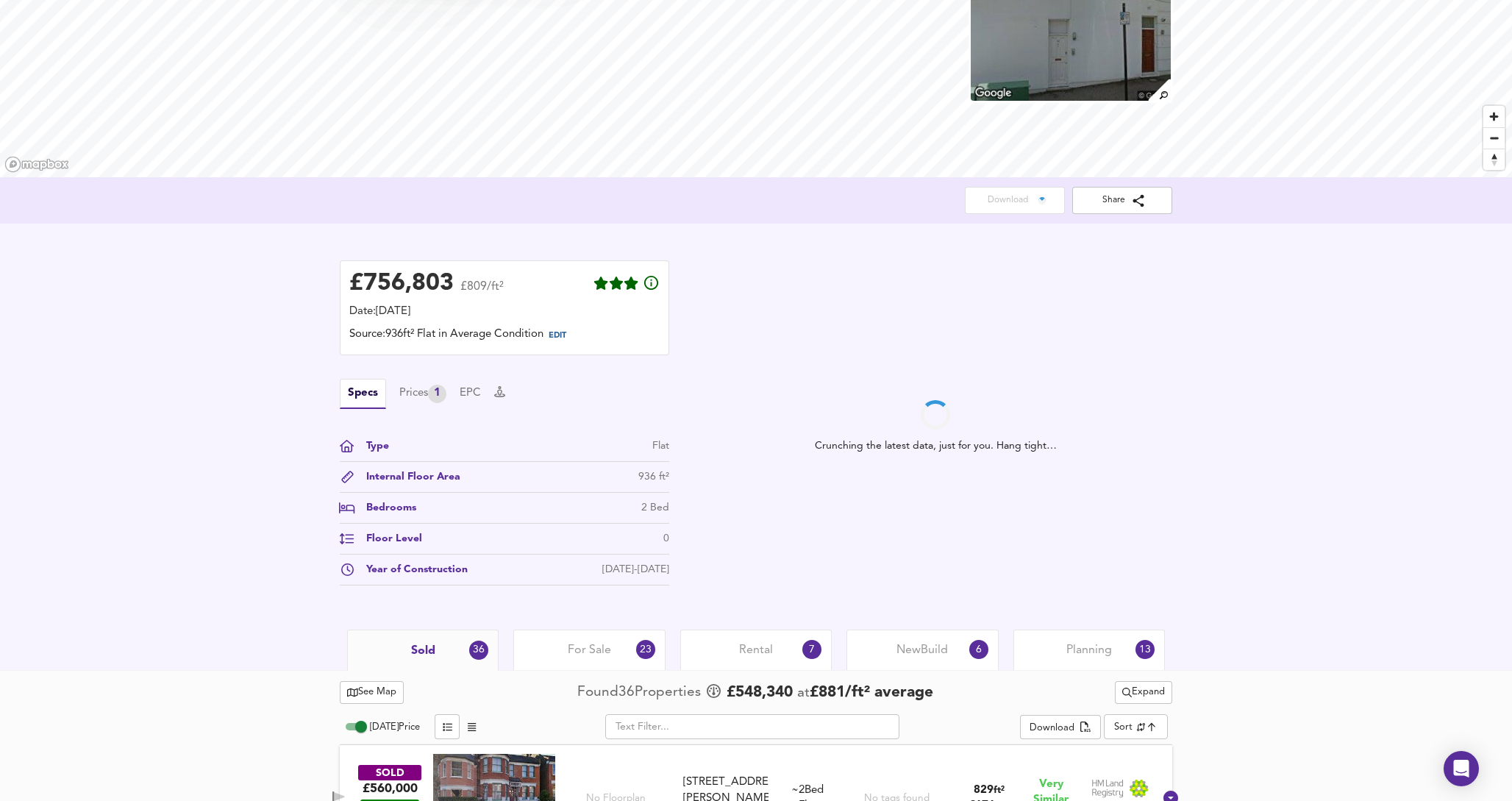
click at [933, 422] on div at bounding box center [935, 414] width 29 height 29
click at [417, 386] on div "Prices 1" at bounding box center [422, 394] width 47 height 19
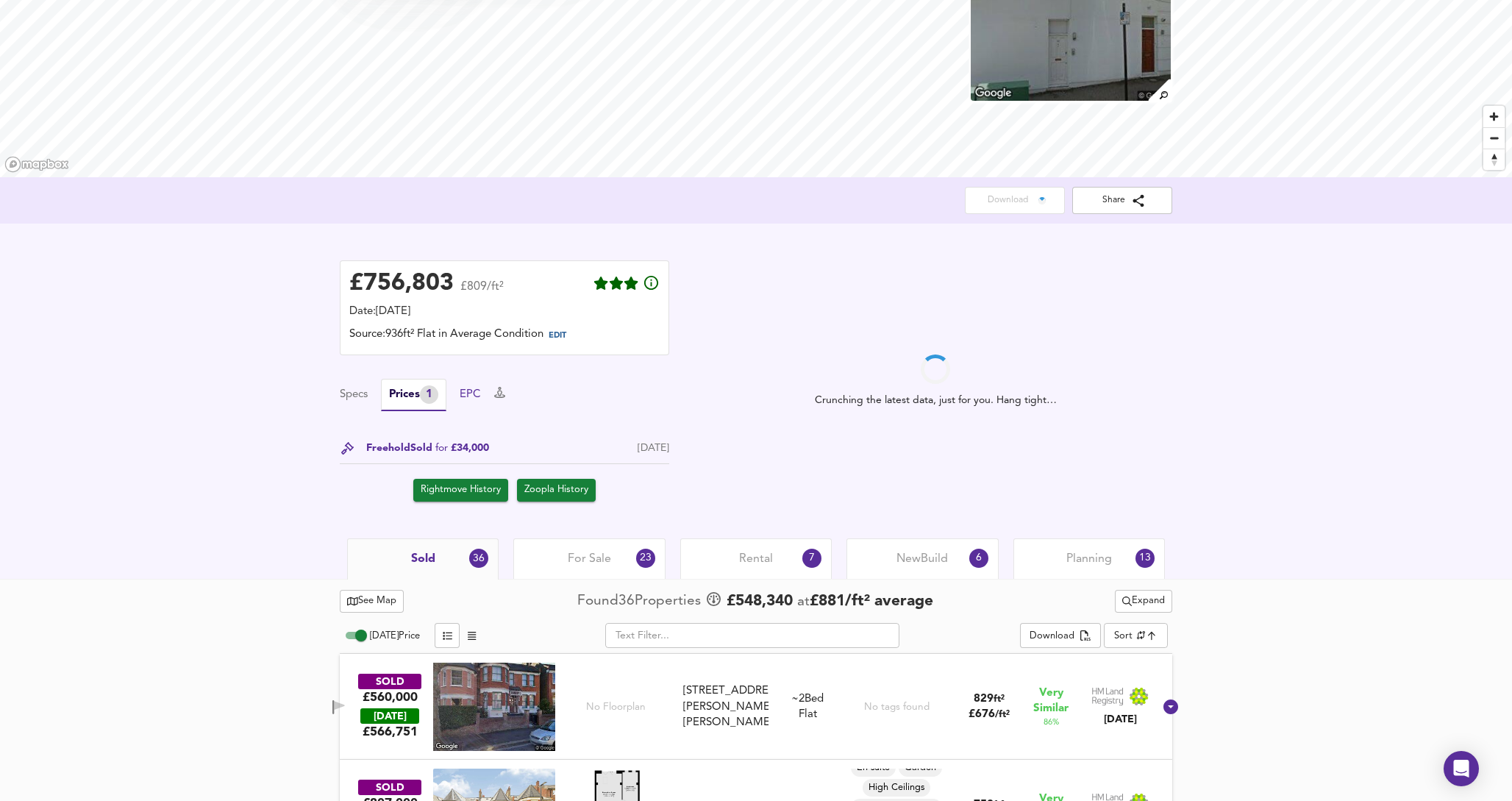
click at [480, 393] on button "EPC" at bounding box center [471, 395] width 21 height 16
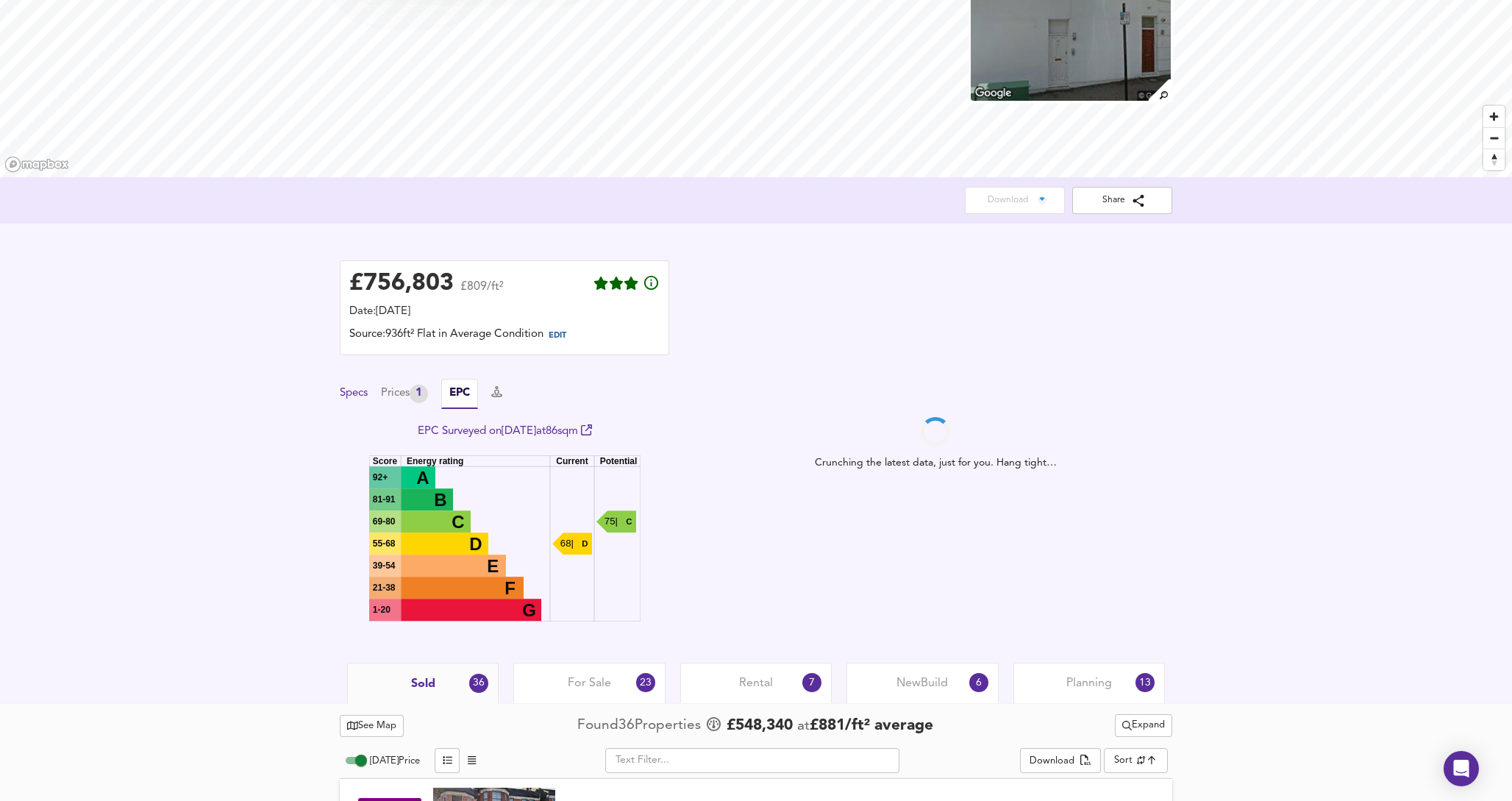
click at [356, 399] on button "Specs" at bounding box center [353, 393] width 28 height 16
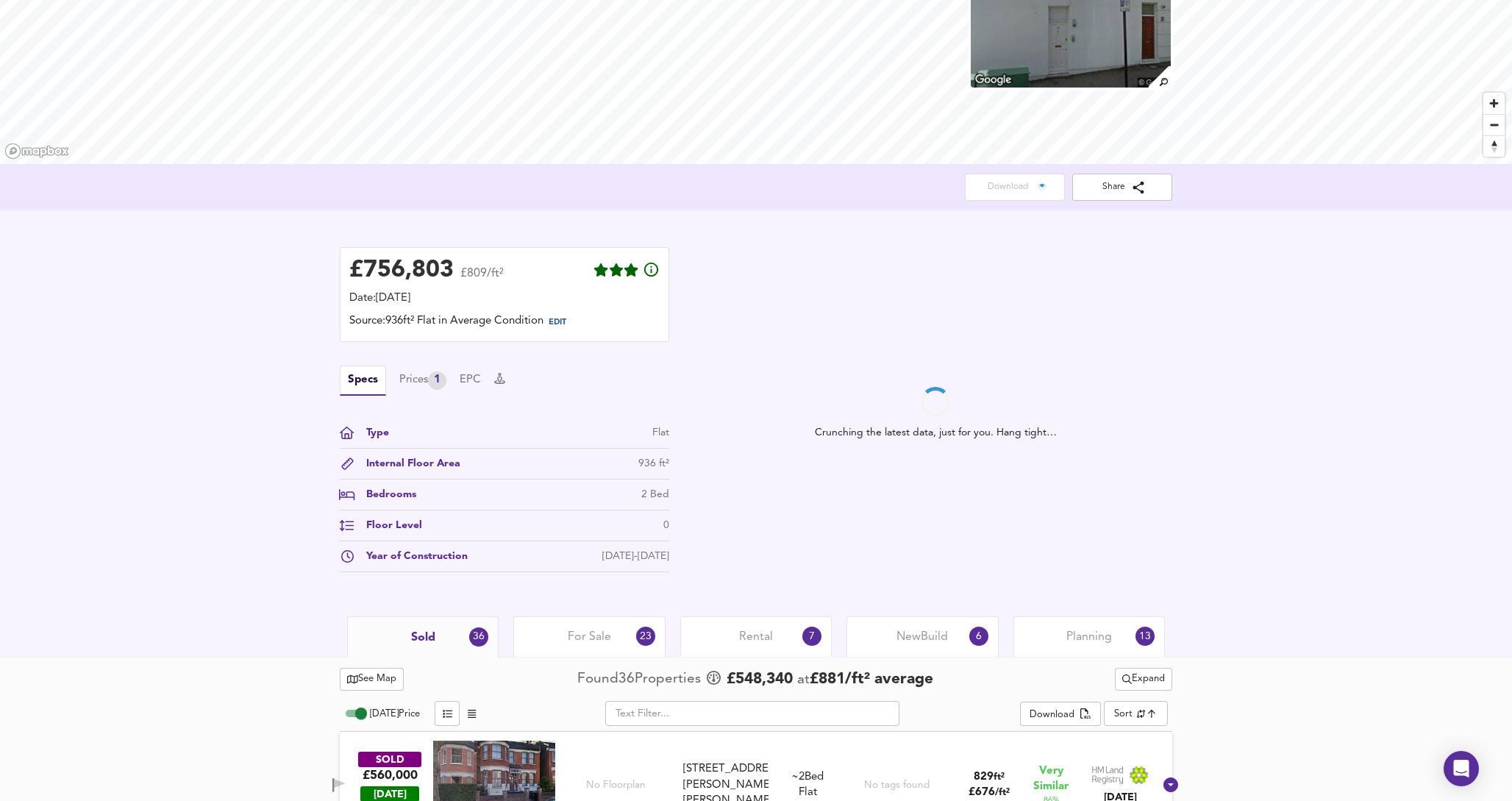
scroll to position [139, 0]
click at [672, 586] on div "£ 756,803 £809/ft² Date: 17 September 2025 Source: 936ft² Flat in Average Condi…" at bounding box center [505, 413] width 359 height 362
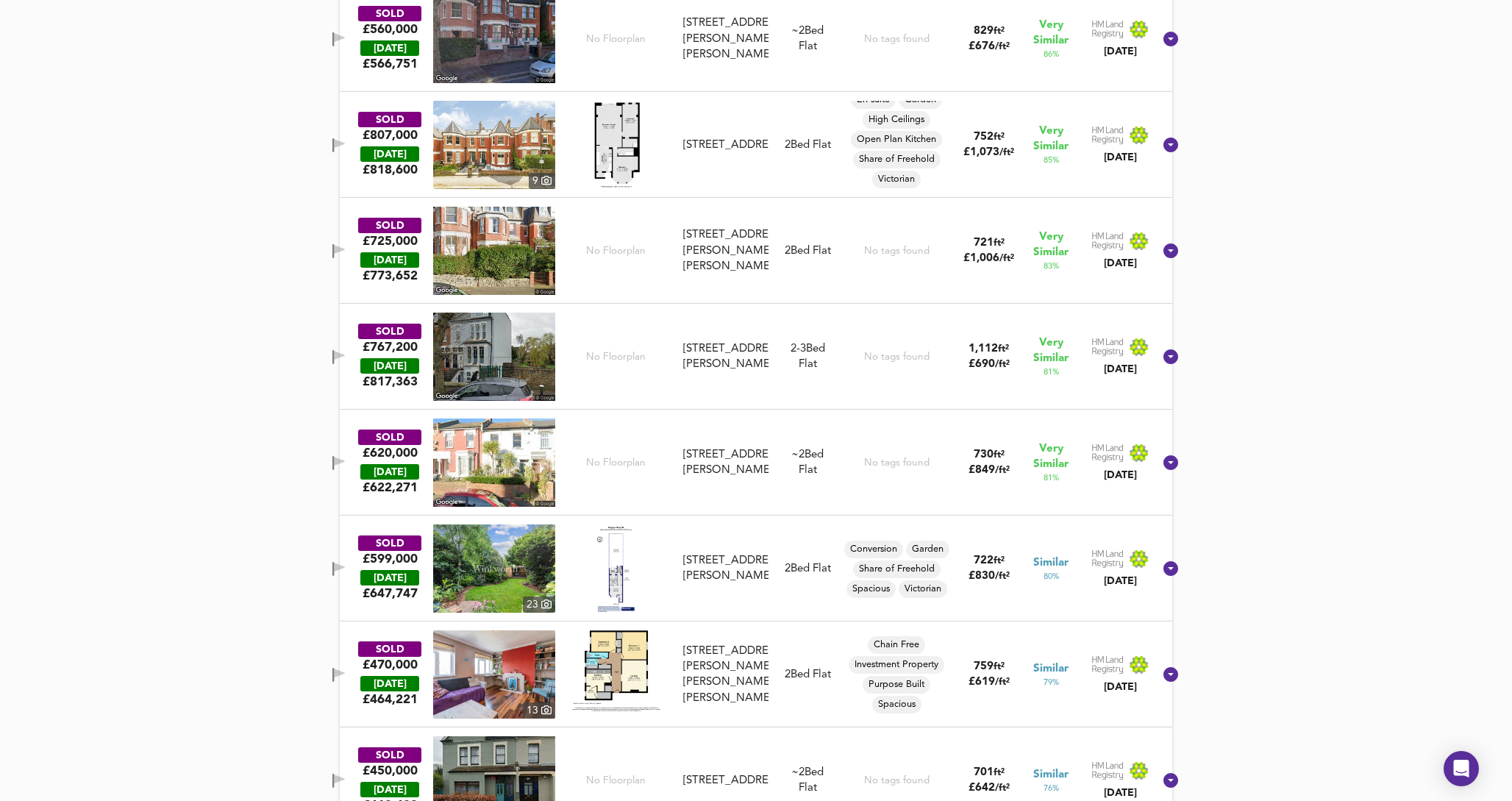
scroll to position [889, 0]
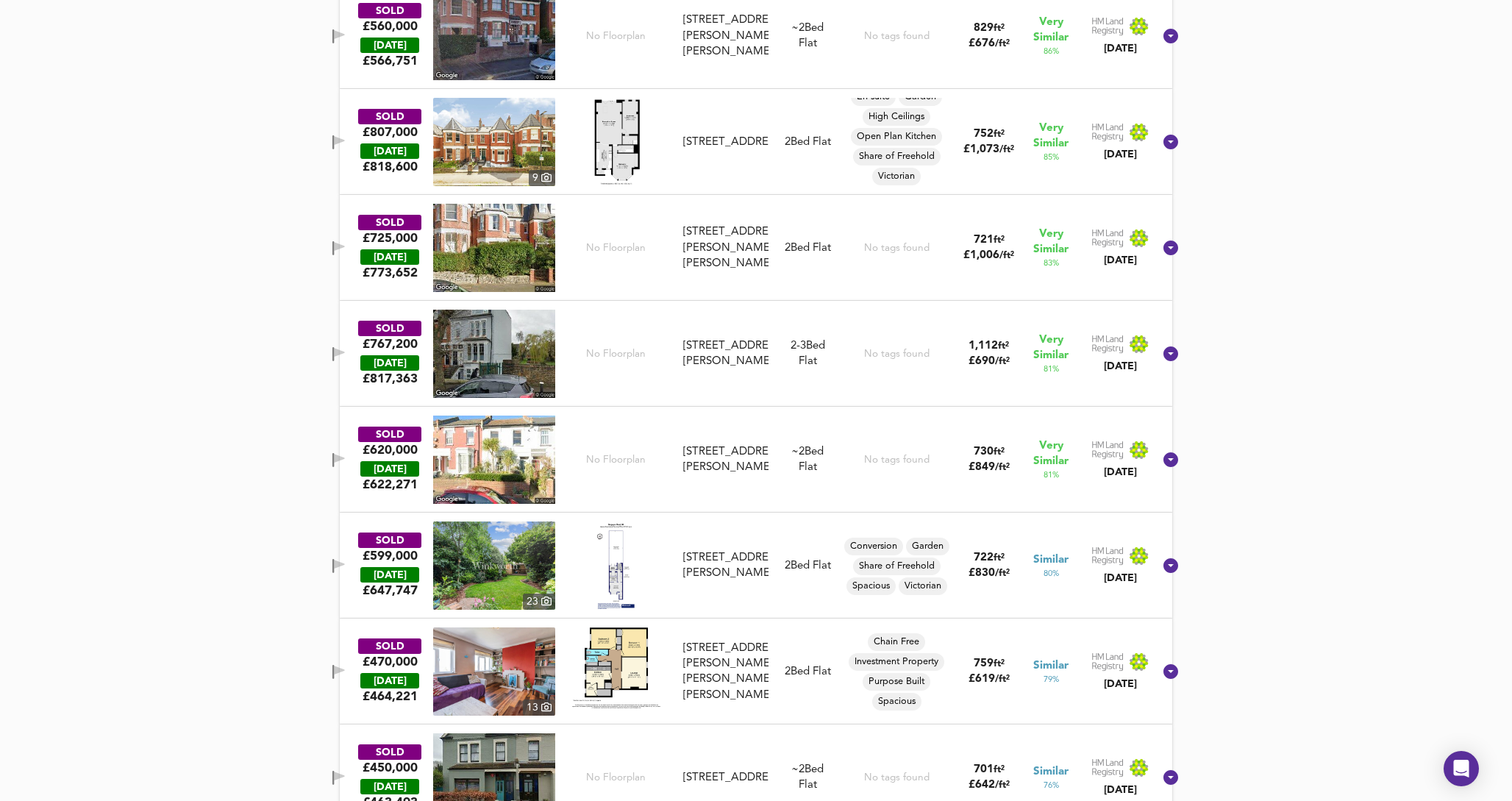
click at [537, 587] on img at bounding box center [494, 565] width 122 height 88
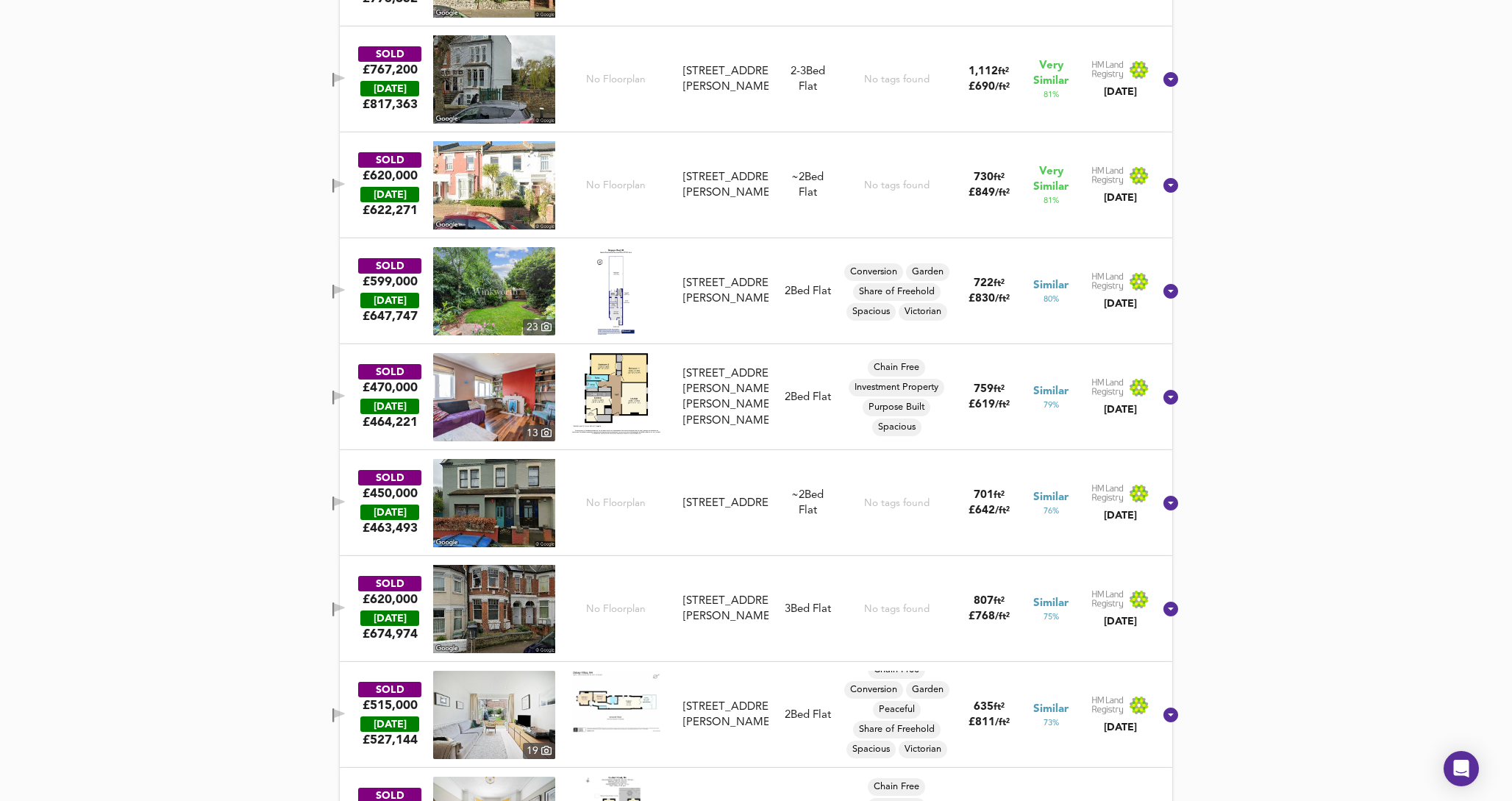
scroll to position [1174, 0]
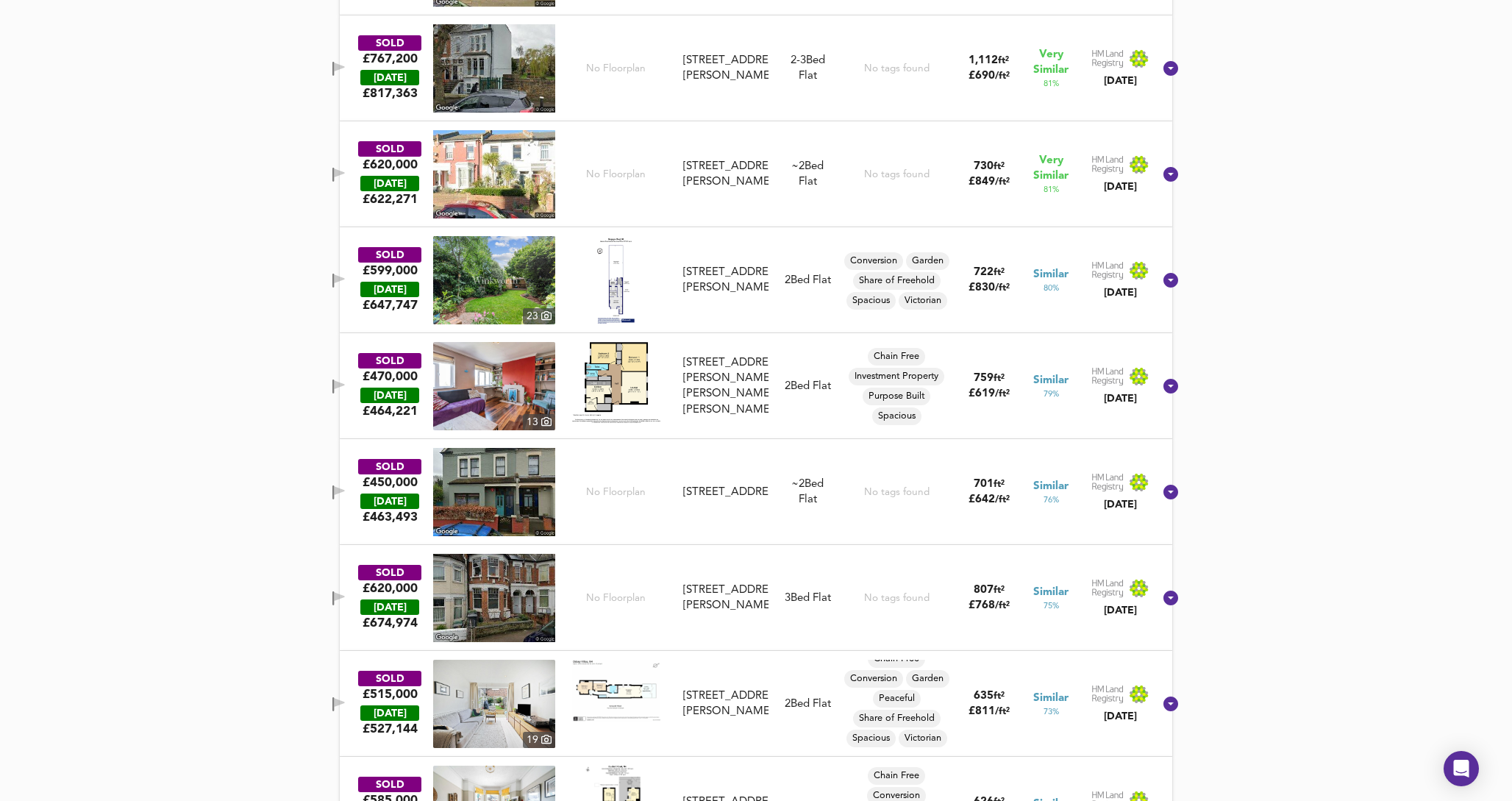
click at [527, 392] on img at bounding box center [494, 386] width 122 height 88
click at [748, 385] on div "17 Norman Court, Stapleton Hall Road, N4 4QD" at bounding box center [725, 387] width 85 height 63
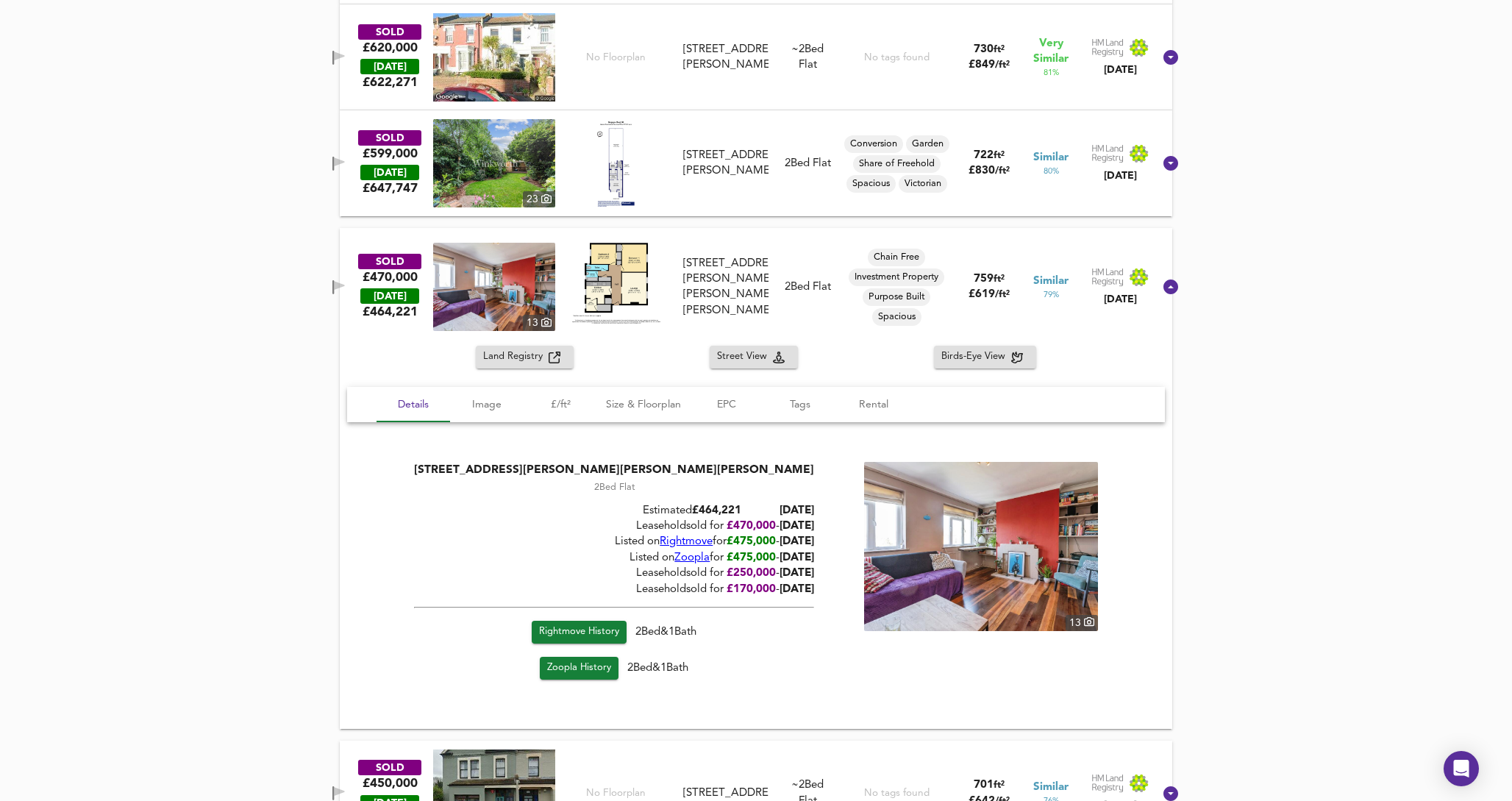
scroll to position [1311, 0]
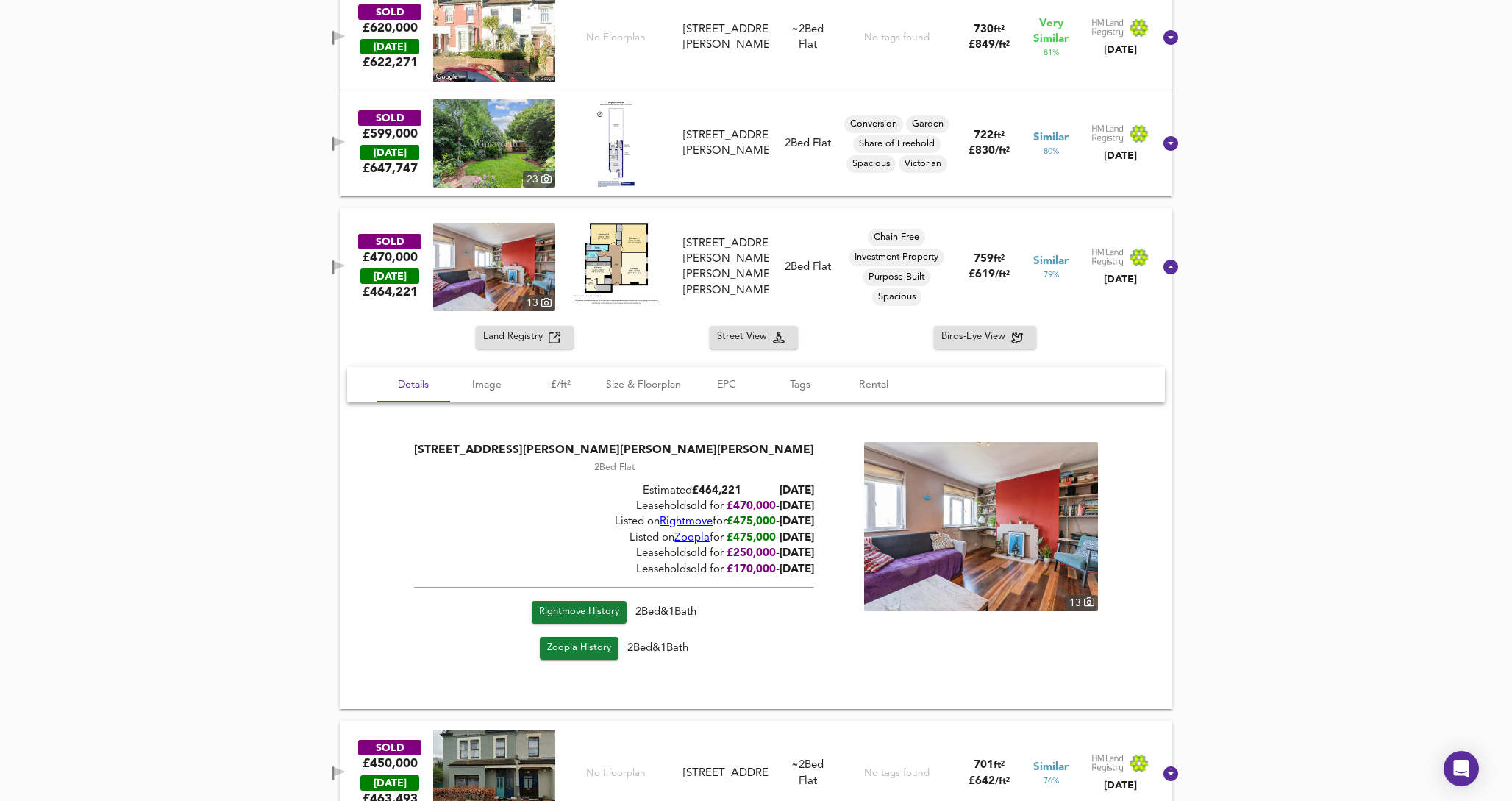
click at [915, 549] on img at bounding box center [981, 526] width 234 height 169
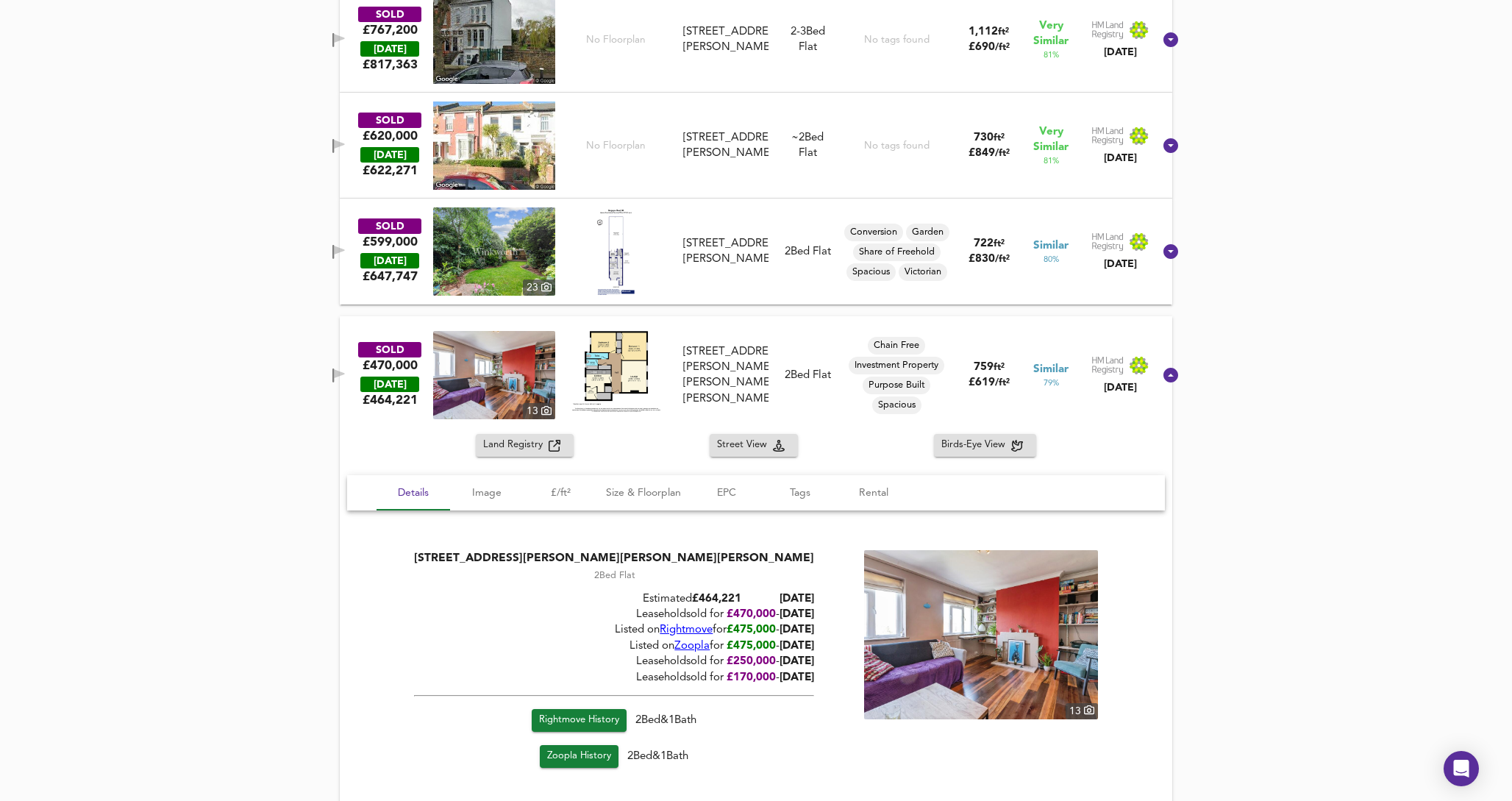
scroll to position [1204, 0]
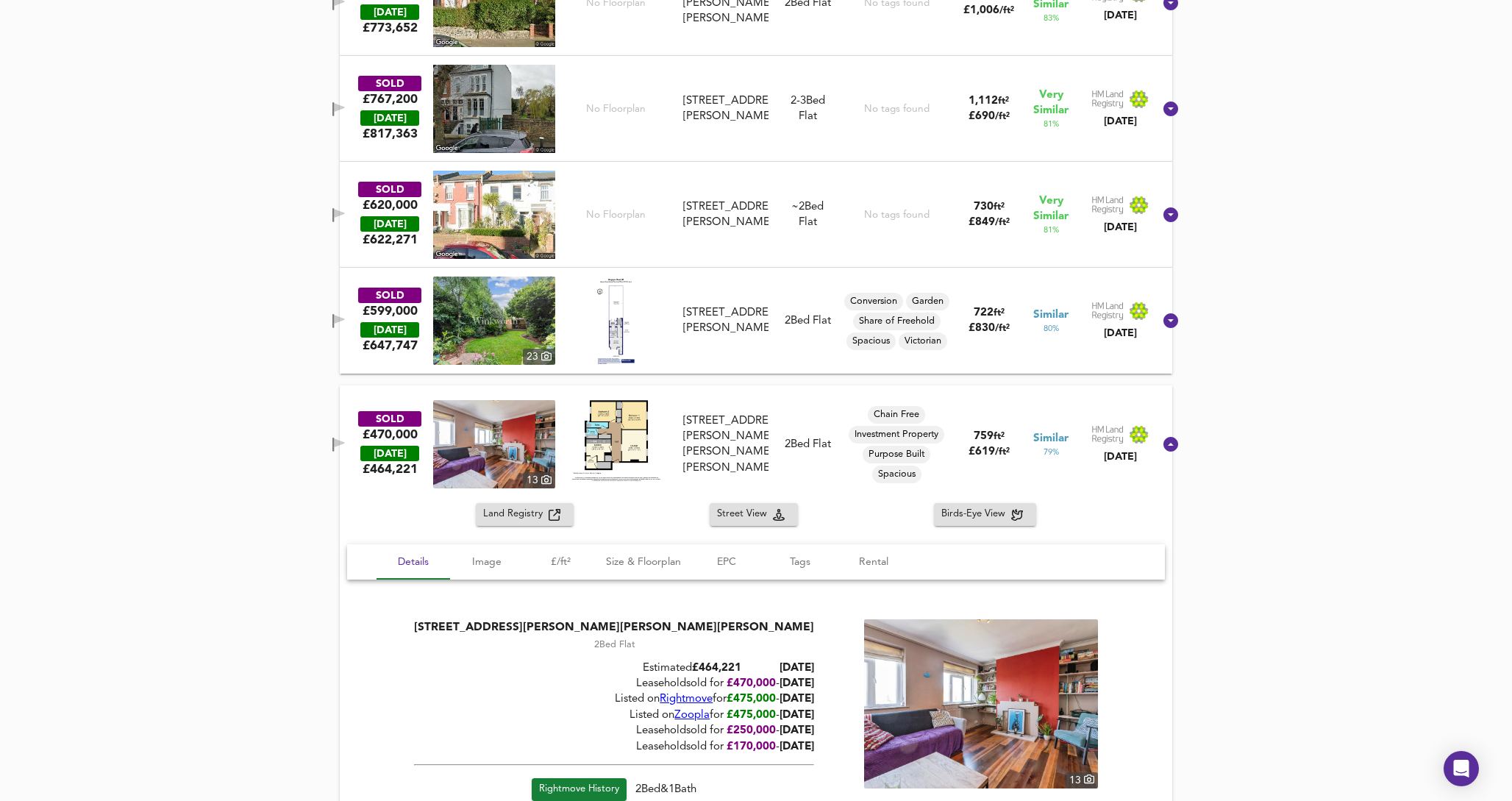
scroll to position [1139, 0]
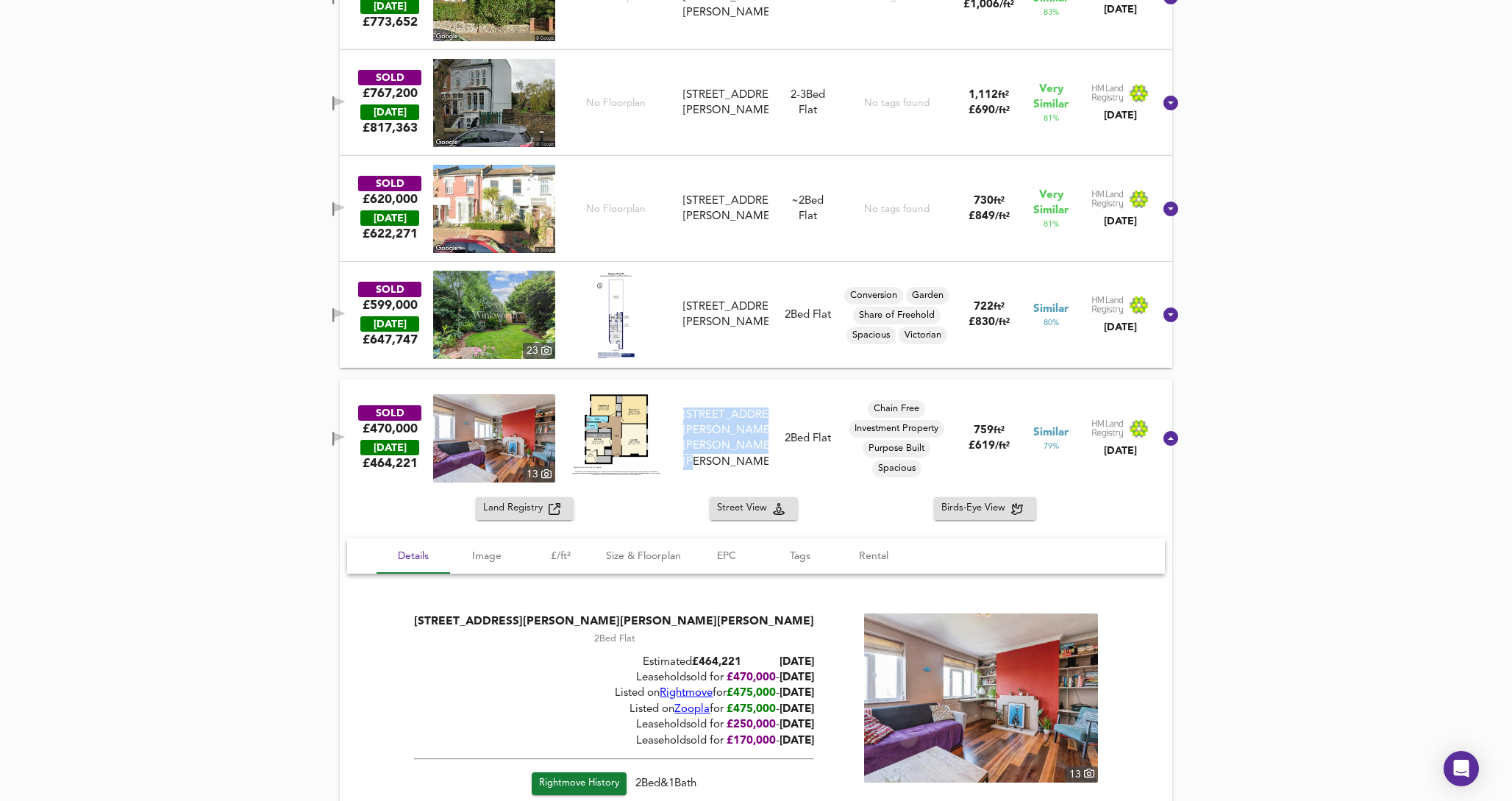
drag, startPoint x: 700, startPoint y: 415, endPoint x: 764, endPoint y: 471, distance: 85.0
click at [764, 471] on div "SOLD £470,000 TODAY £ 464,221 13 17 Norman Court, Stapleton Hall Road, N4 4QD 1…" at bounding box center [738, 438] width 830 height 88
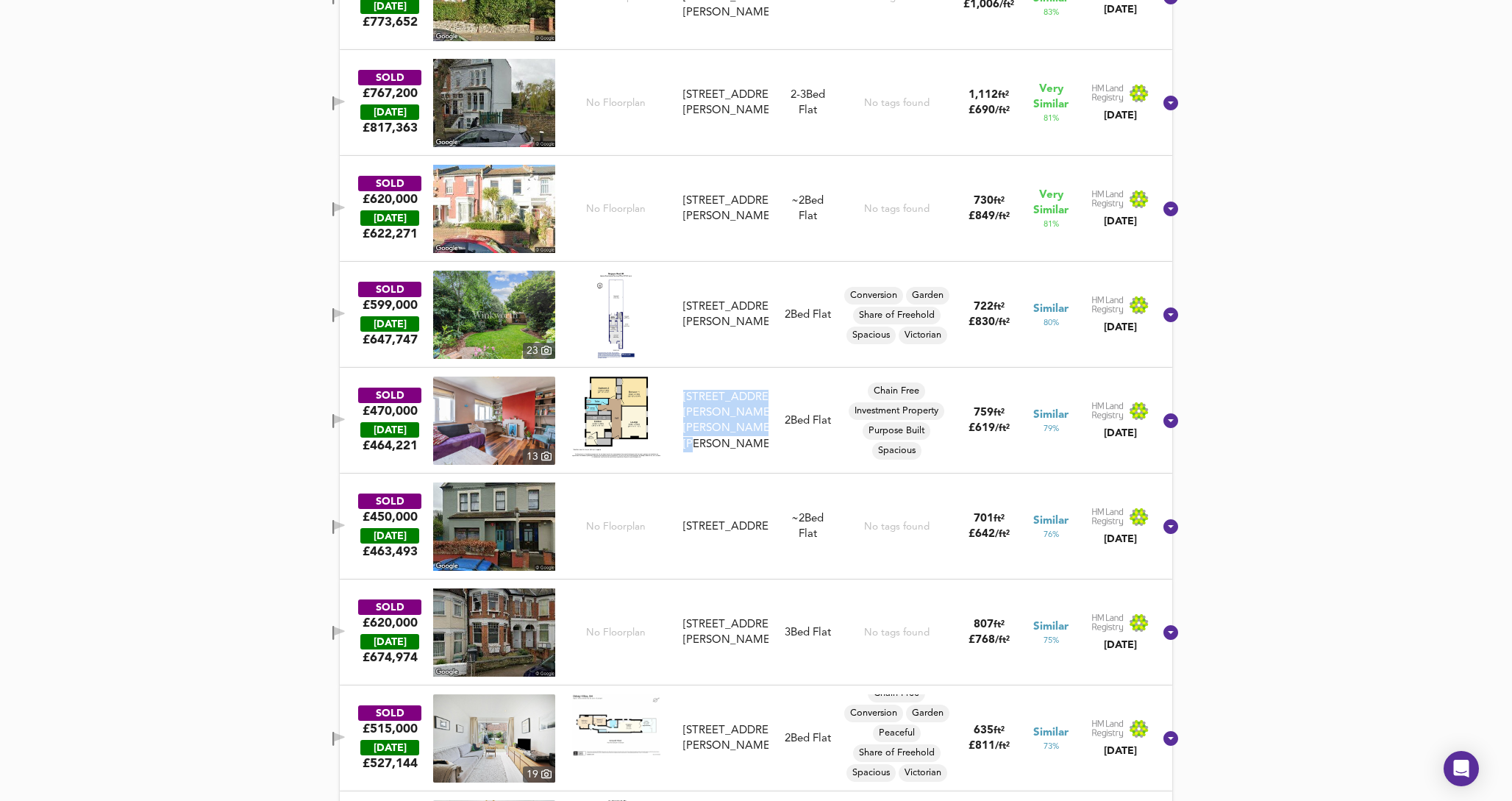
copy div "17 Norman Court, Stapleton Hall Road, N4 4QD"
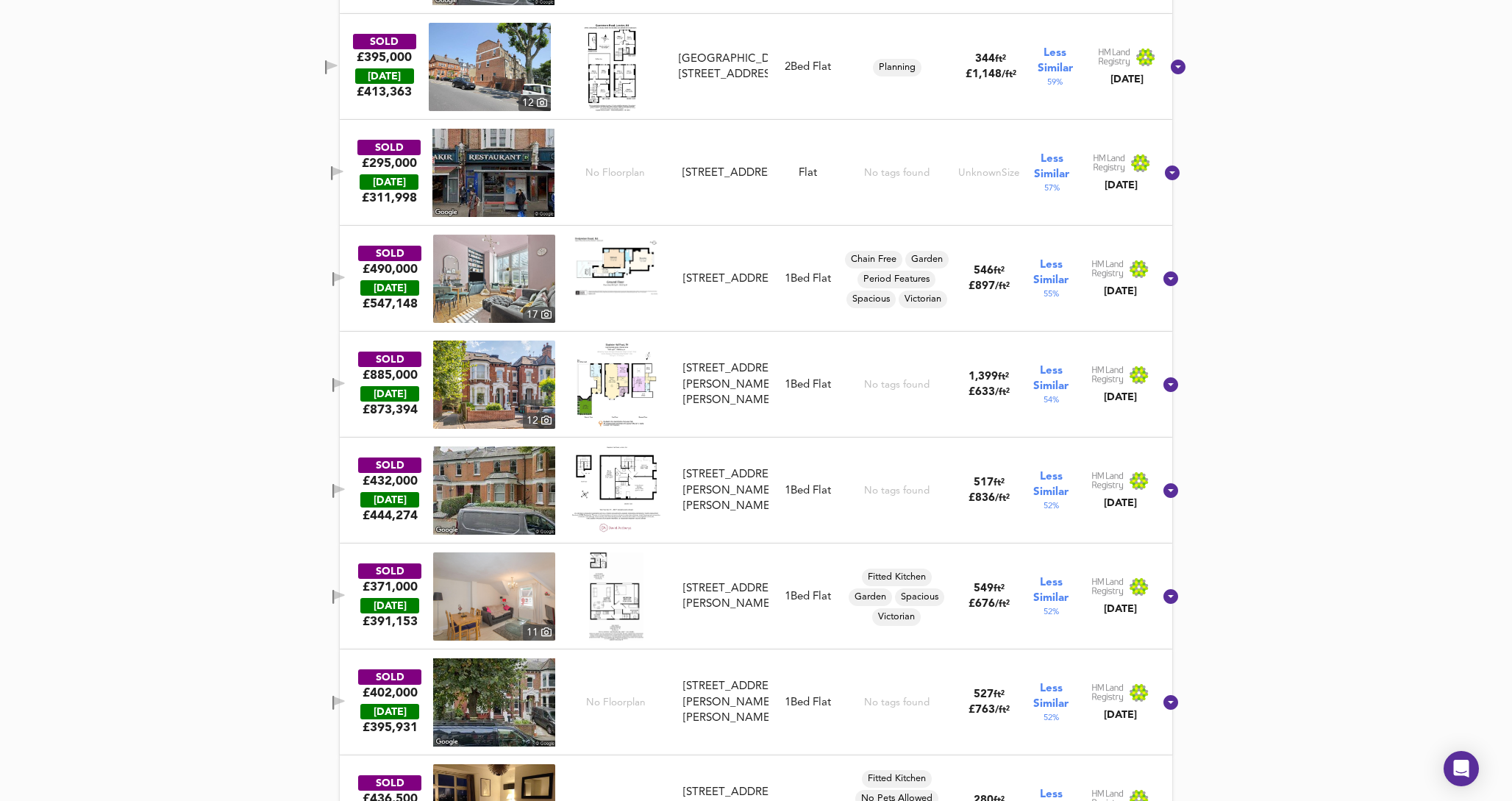
scroll to position [3890, 0]
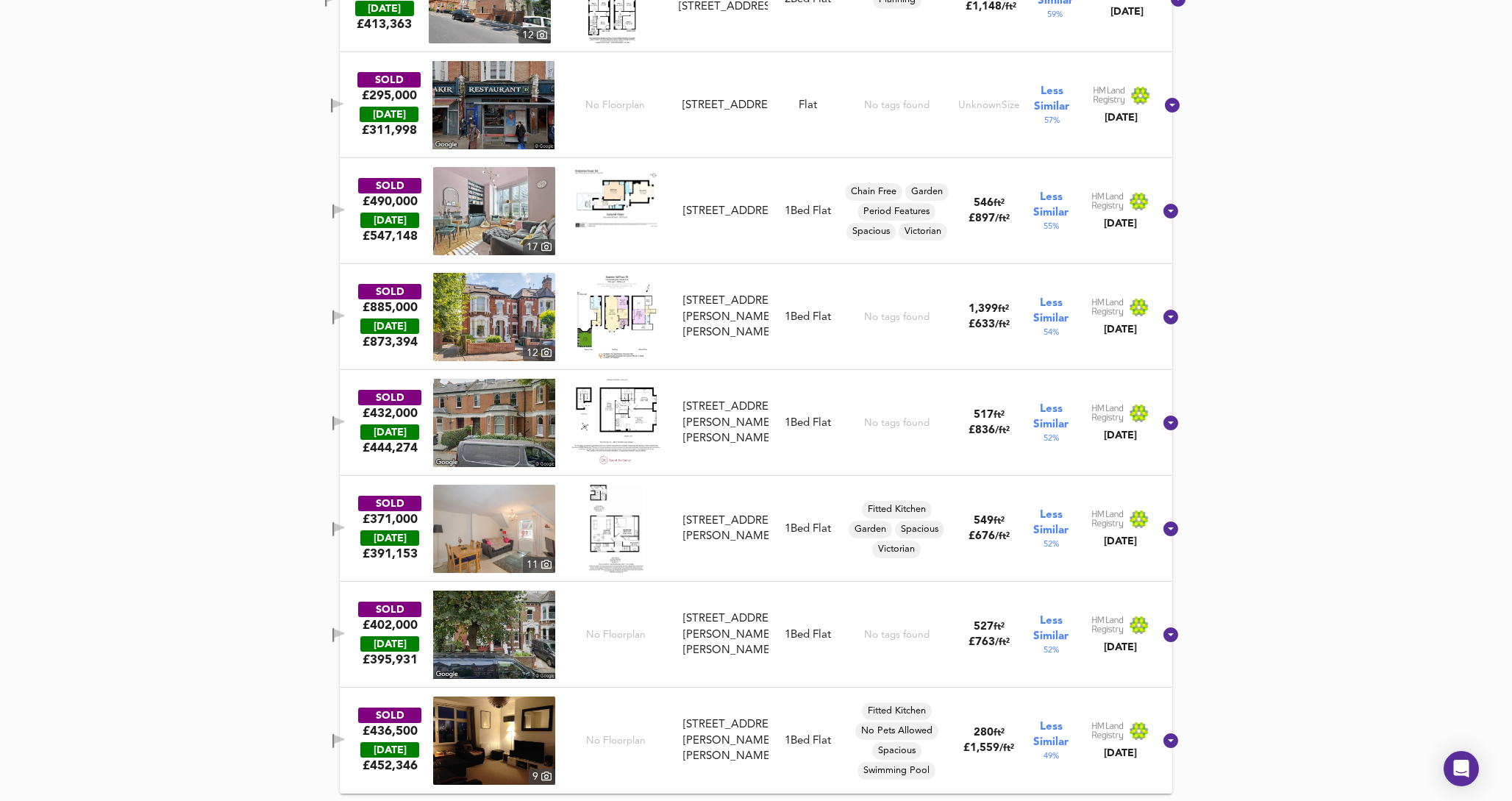
click at [817, 530] on div "1 Bed Flat" at bounding box center [807, 529] width 46 height 15
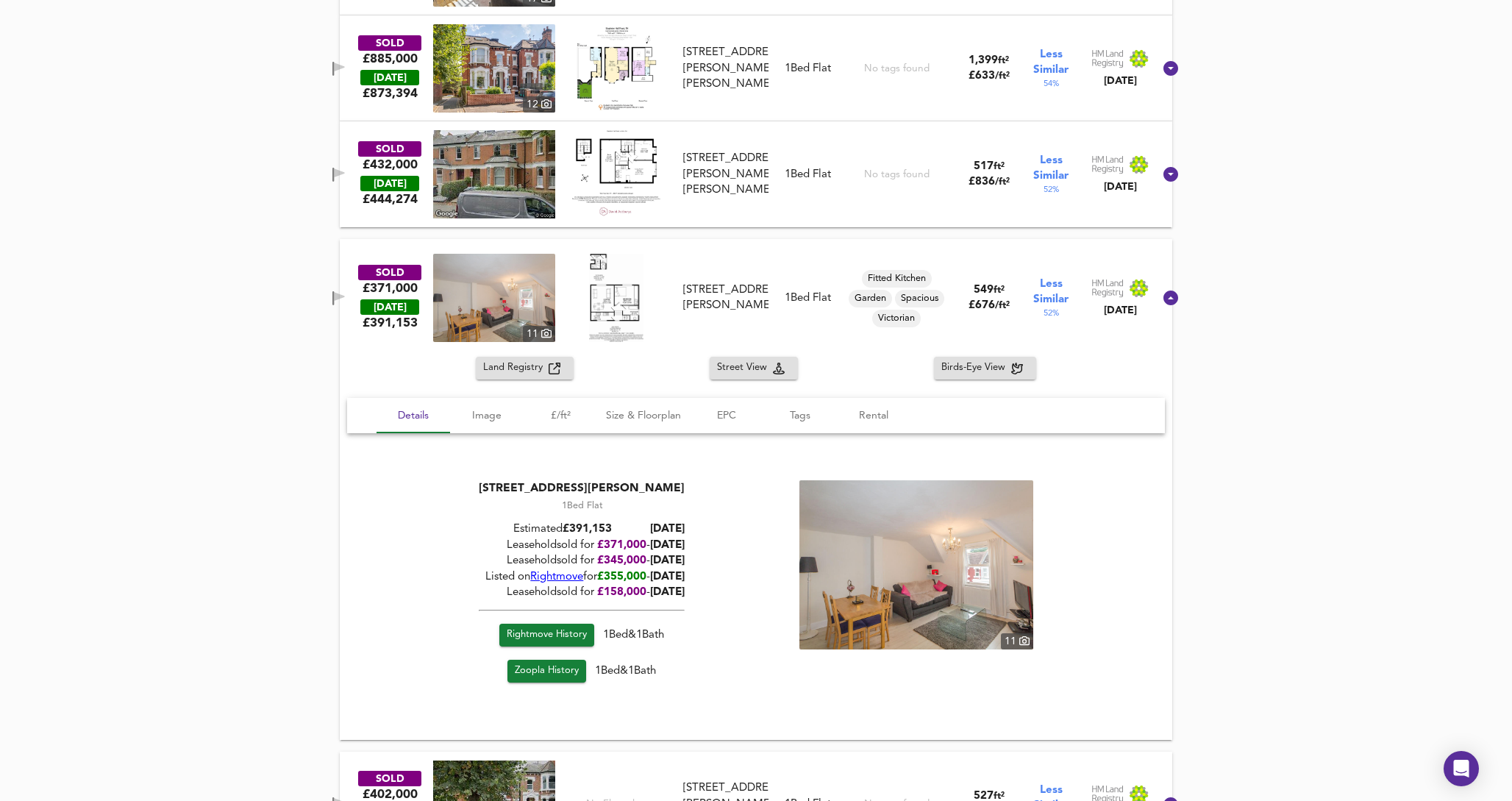
scroll to position [4167, 0]
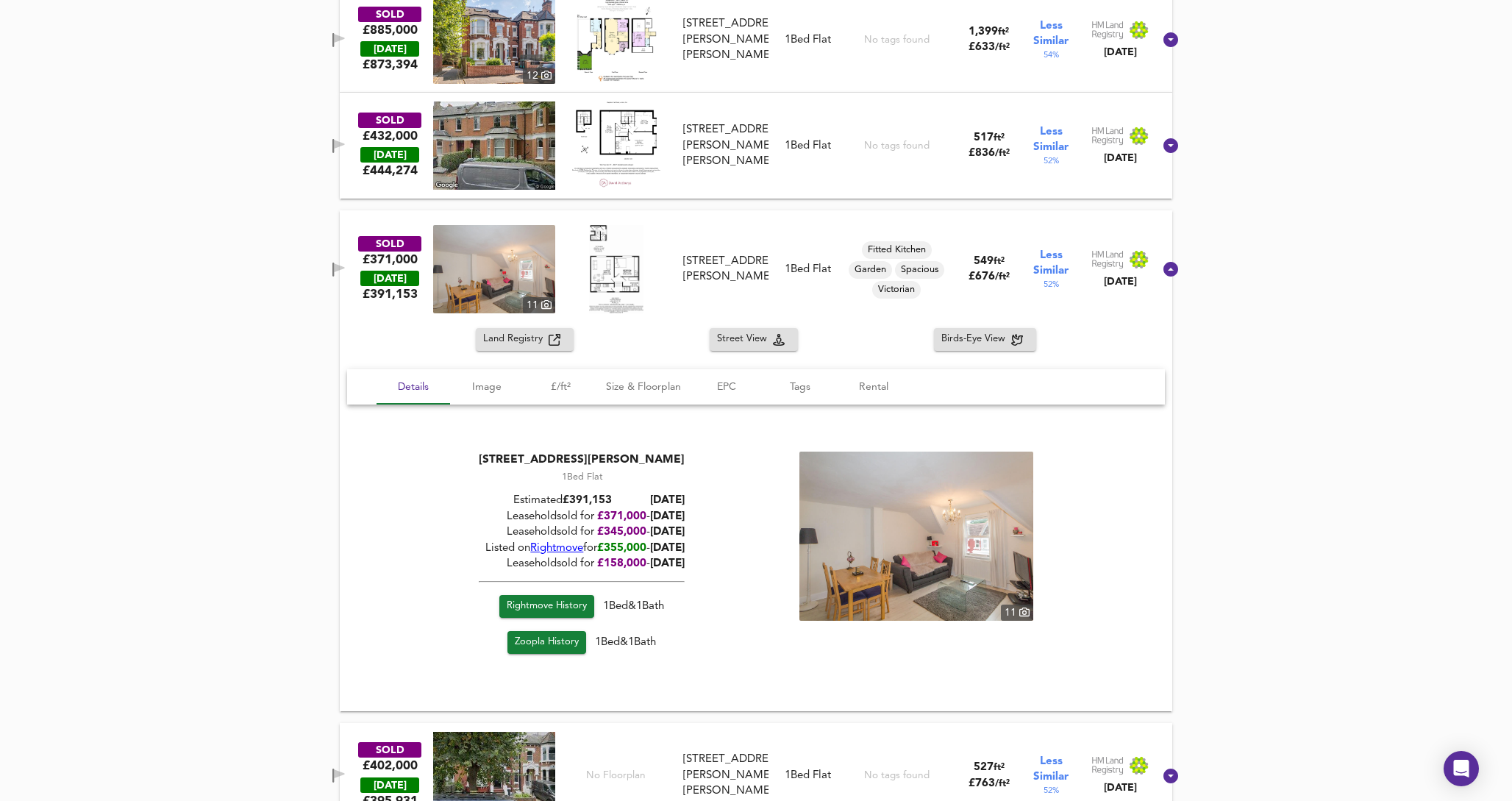
click at [498, 296] on img at bounding box center [494, 269] width 122 height 88
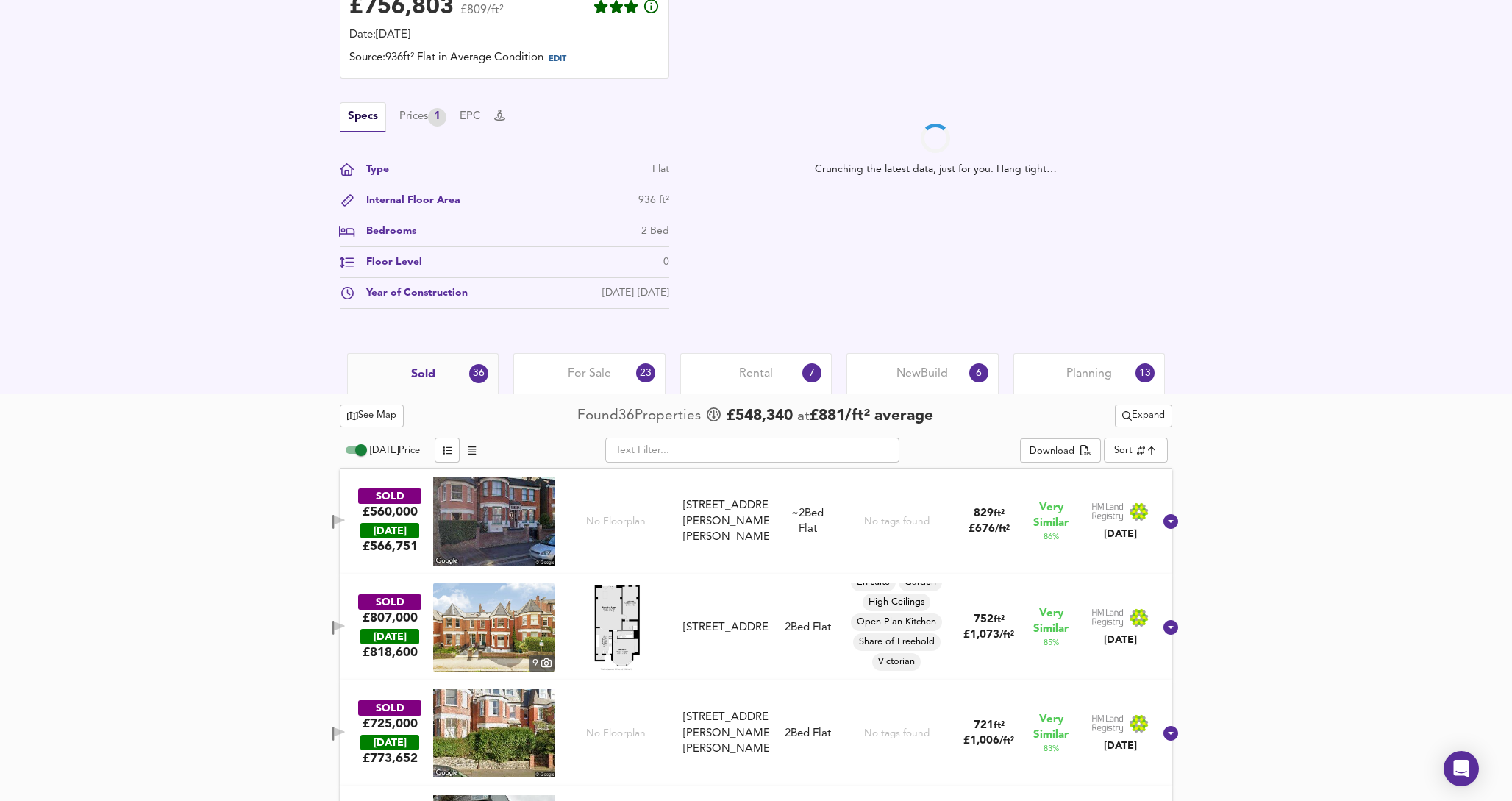
scroll to position [411, 0]
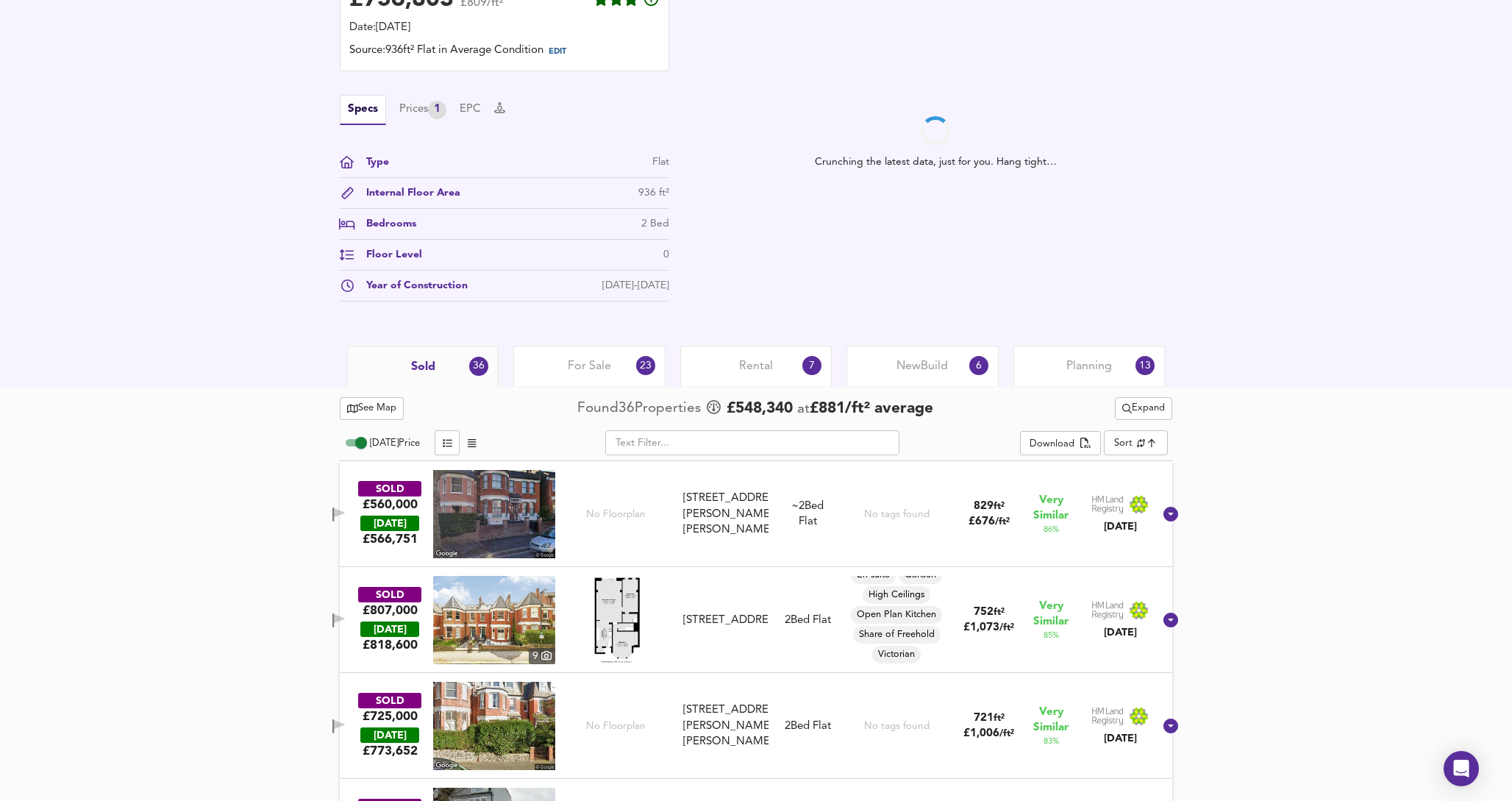
click at [1149, 413] on span "Expand" at bounding box center [1143, 408] width 43 height 17
click at [1161, 463] on li "1 year 2 years" at bounding box center [1140, 460] width 124 height 23
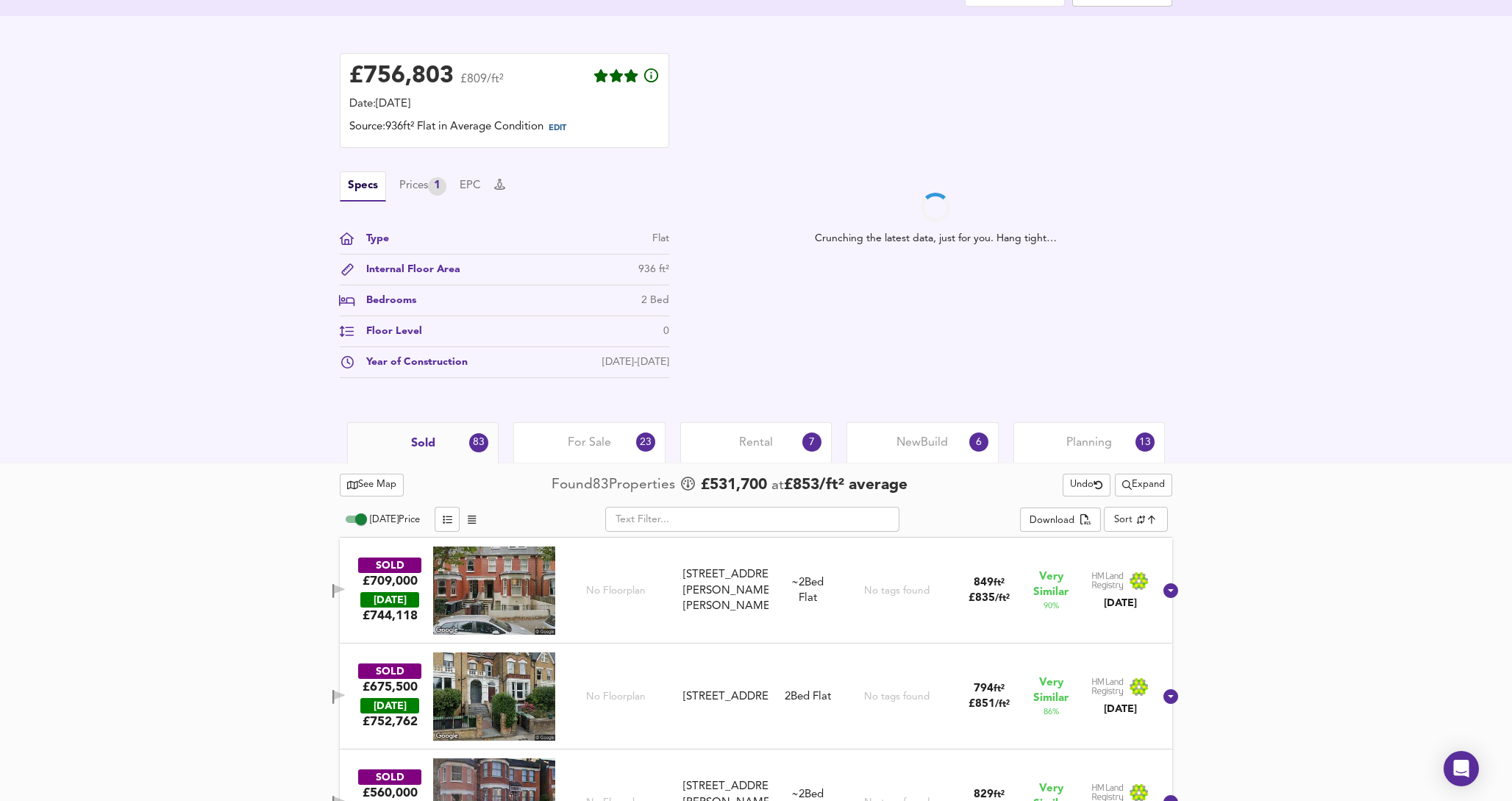
scroll to position [0, 0]
